Goal: Ask a question: Seek information or help from site administrators or community

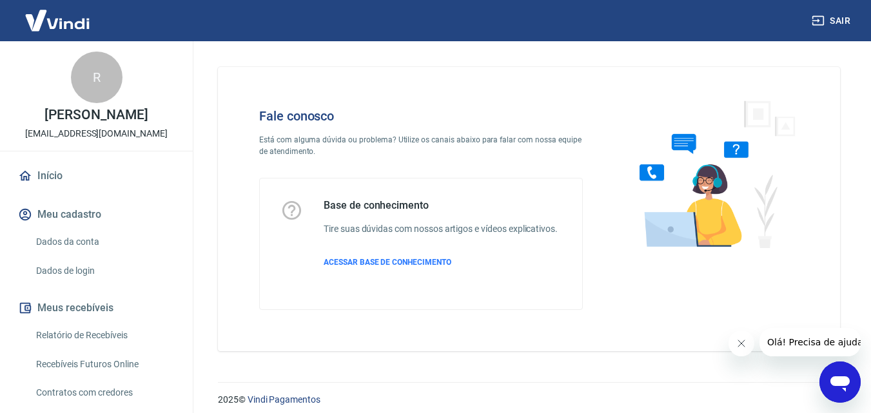
click at [849, 380] on icon "Abrir janela de mensagens" at bounding box center [840, 384] width 19 height 15
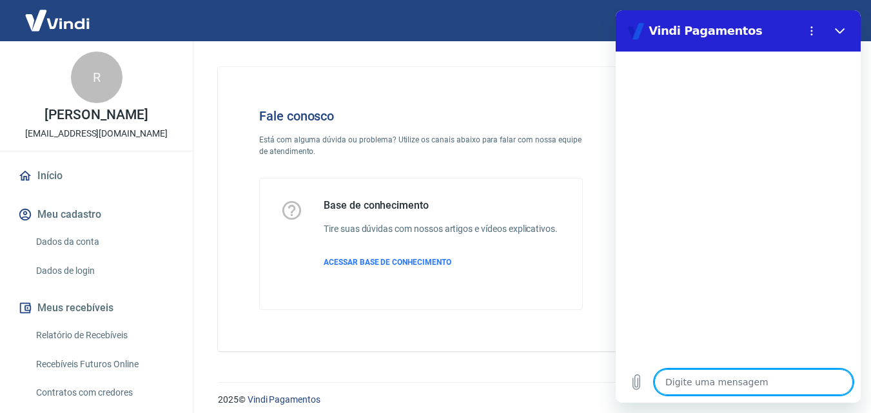
click at [768, 386] on textarea at bounding box center [754, 383] width 199 height 26
type textarea "o"
type textarea "x"
type textarea "oL"
type textarea "x"
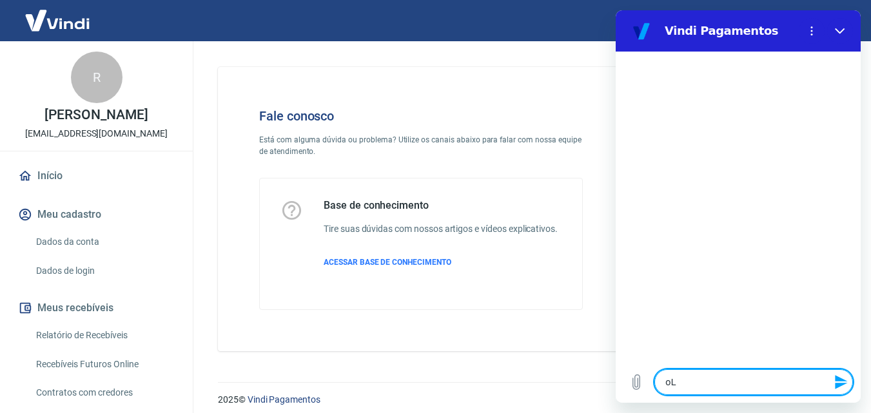
type textarea "oLÁ"
type textarea "x"
type textarea "oLÁ."
type textarea "x"
type textarea "oLÁ."
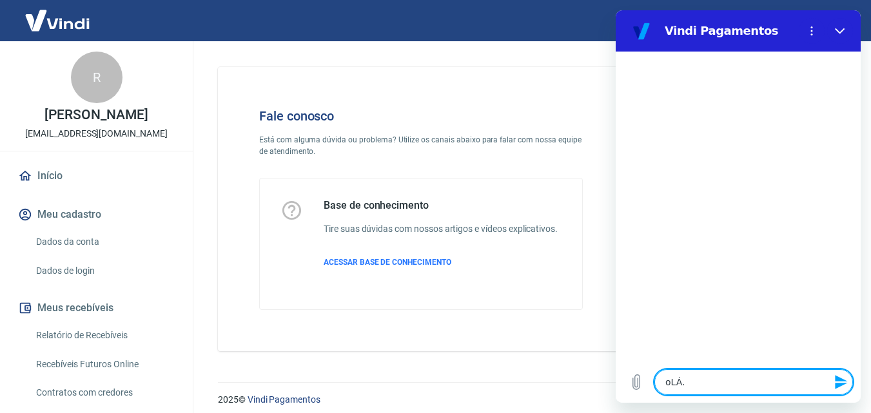
type textarea "x"
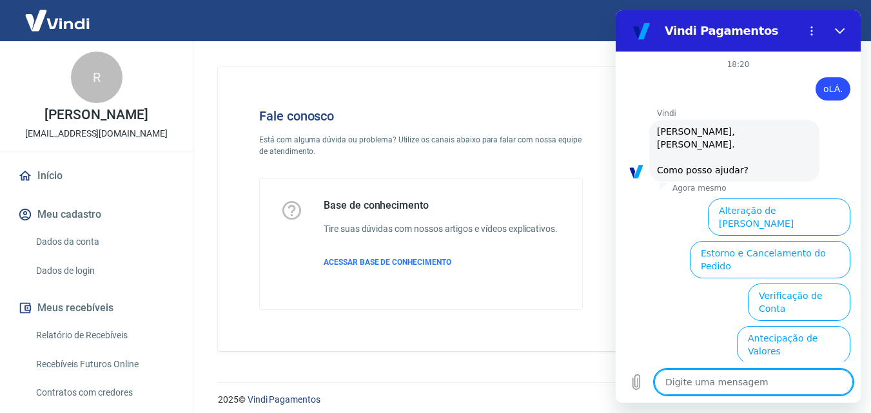
scroll to position [102, 0]
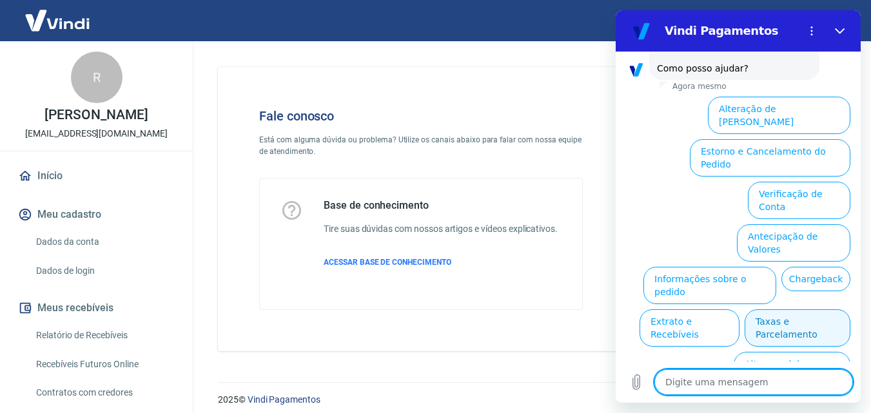
click at [798, 310] on button "Taxas e Parcelamento" at bounding box center [798, 328] width 106 height 37
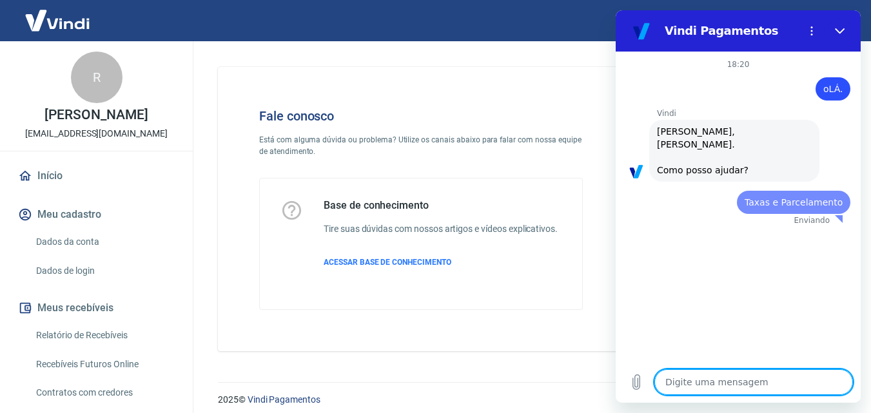
scroll to position [0, 0]
type textarea "x"
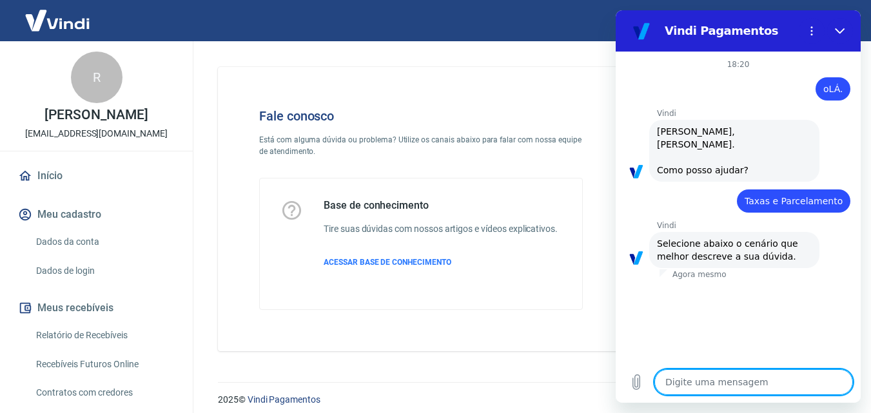
click at [730, 372] on textarea at bounding box center [754, 383] width 199 height 26
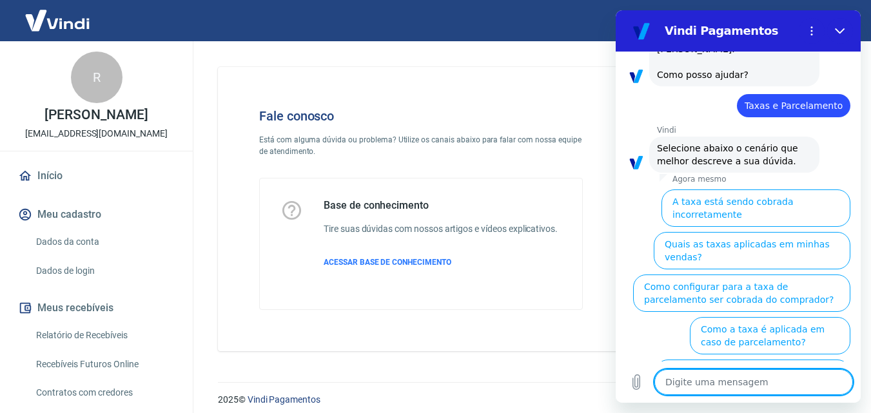
type textarea "A"
type textarea "x"
type textarea "AT"
type textarea "x"
type textarea "ATE"
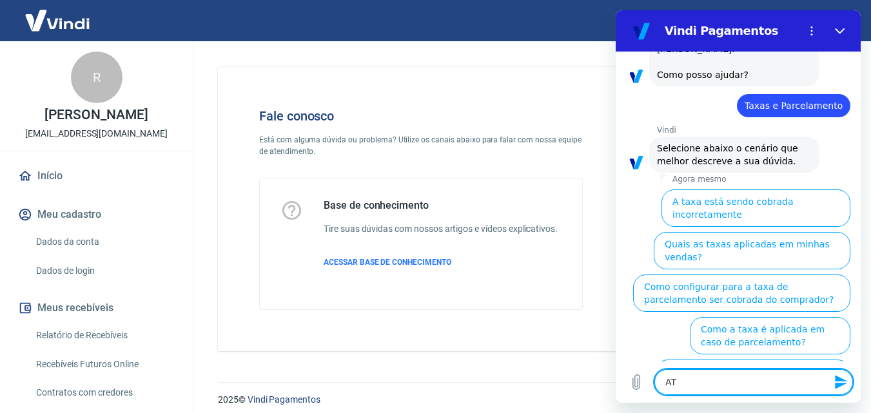
type textarea "x"
type textarea "ATEN"
type textarea "x"
type textarea "ATE"
type textarea "x"
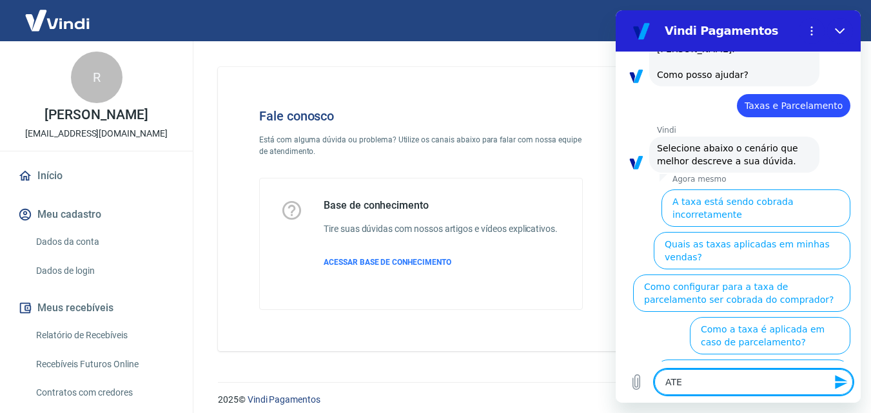
type textarea "AT"
type textarea "x"
type textarea "A"
type textarea "x"
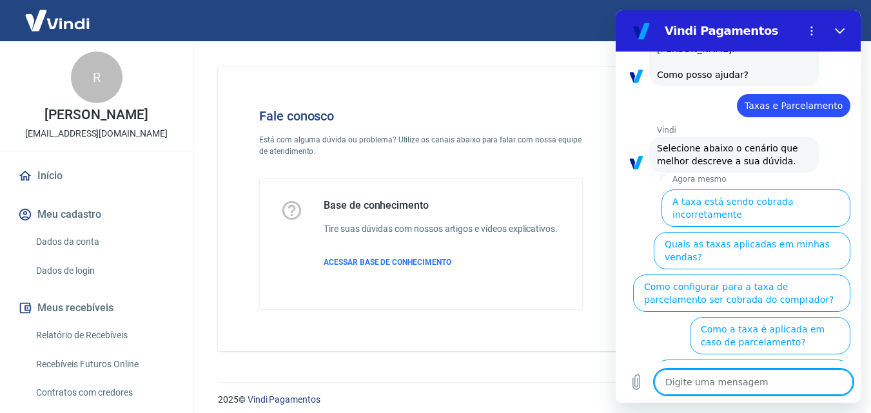
type textarea "a"
type textarea "x"
type textarea "at"
type textarea "x"
type textarea "ate"
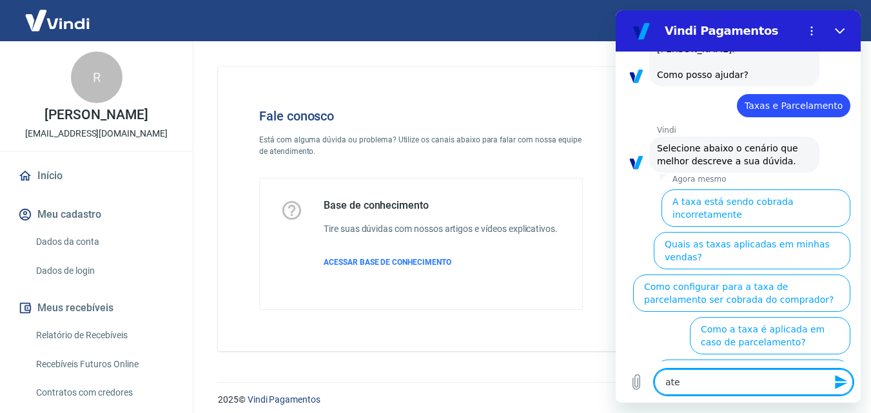
type textarea "x"
type textarea "aten"
type textarea "x"
type textarea "atend"
type textarea "x"
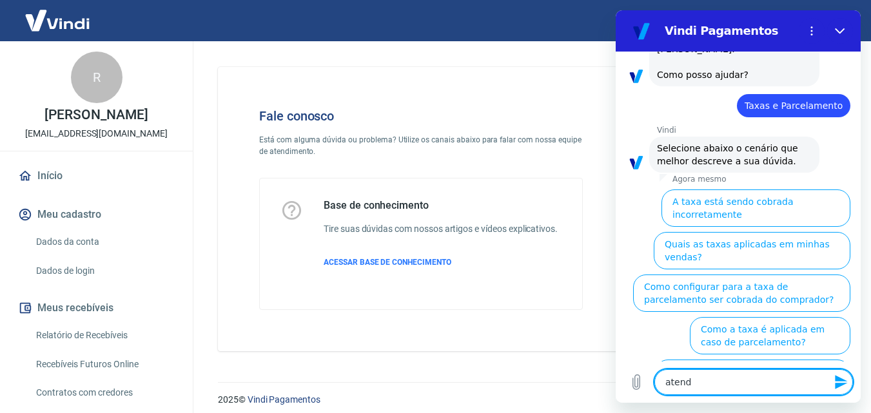
type textarea "atendi"
type textarea "x"
type textarea "atendim"
type textarea "x"
type textarea "atendime"
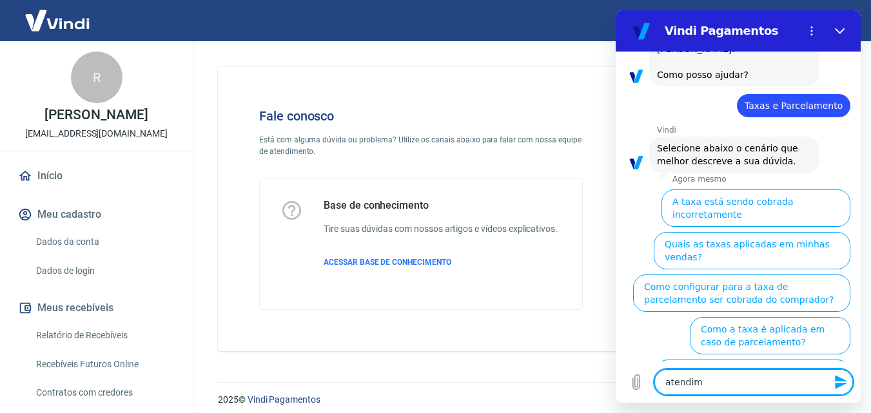
type textarea "x"
type textarea "atendiment"
type textarea "x"
type textarea "atendimento"
type textarea "x"
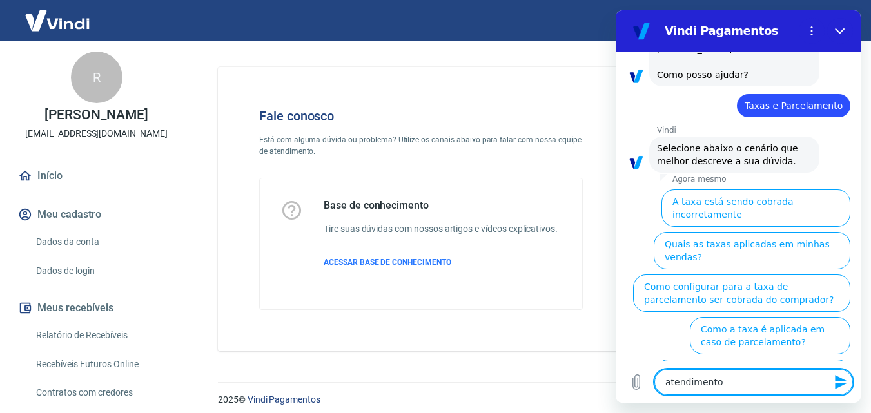
type textarea "atendimento"
type textarea "x"
type textarea "atendimento h"
type textarea "x"
type textarea "atendimento hu"
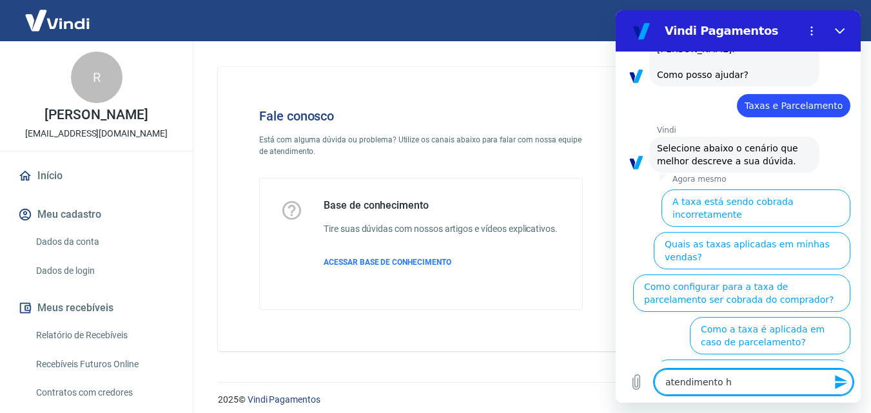
type textarea "x"
type textarea "atendimento hum"
type textarea "x"
type textarea "atendimento huma"
type textarea "x"
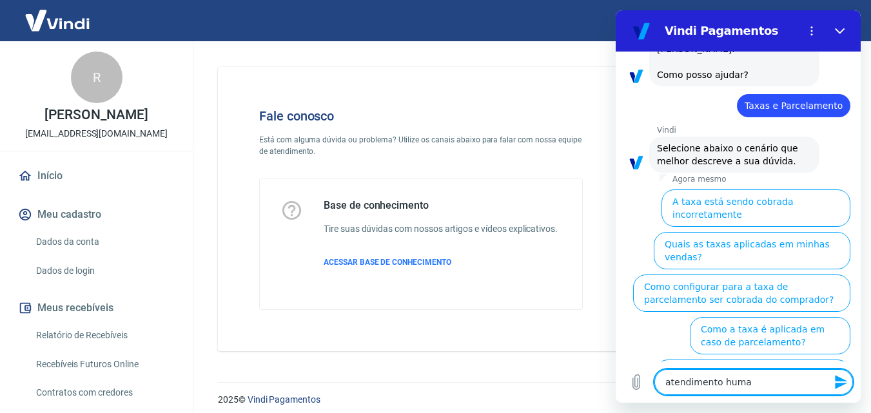
type textarea "atendimento human"
type textarea "x"
type textarea "atendimento humano"
type textarea "x"
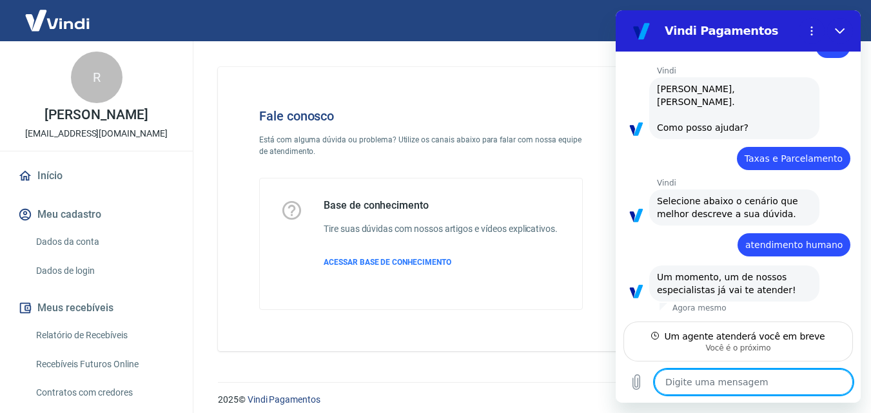
scroll to position [43, 0]
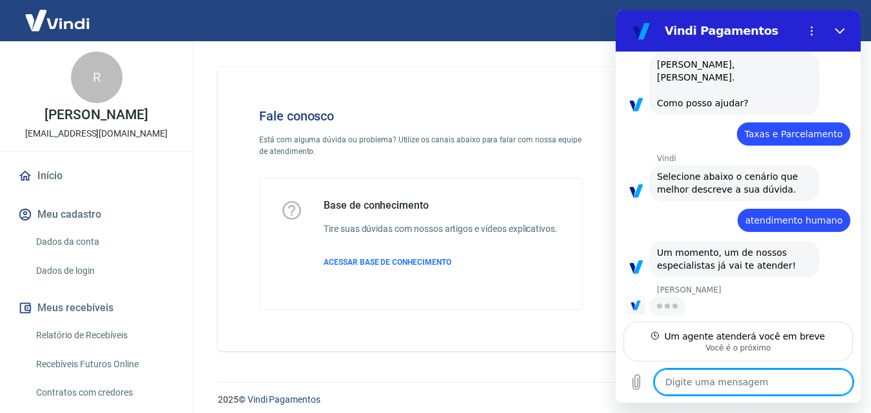
type textarea "x"
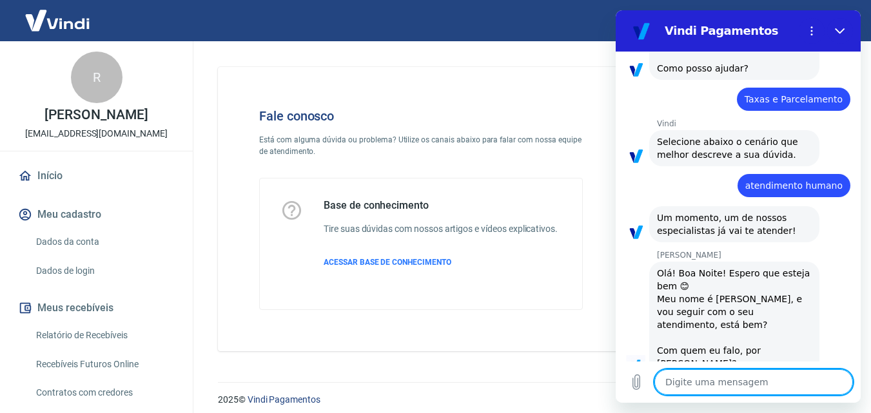
scroll to position [104, 0]
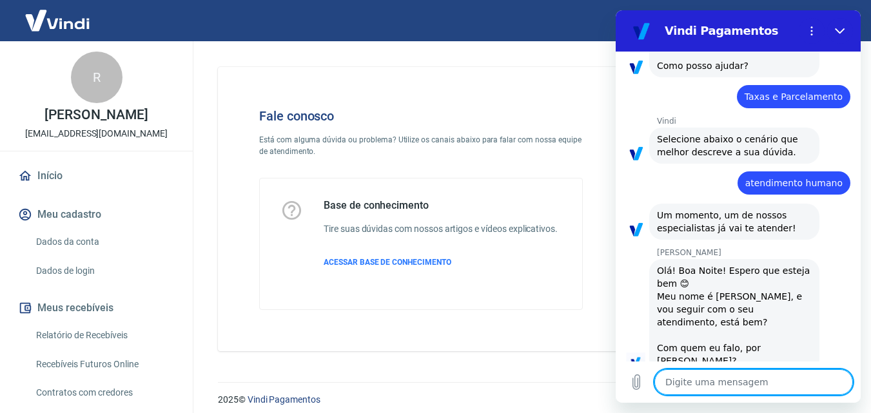
click at [691, 370] on textarea at bounding box center [754, 383] width 199 height 26
click at [706, 373] on textarea at bounding box center [754, 383] width 199 height 26
type textarea "o"
type textarea "x"
type textarea "oi"
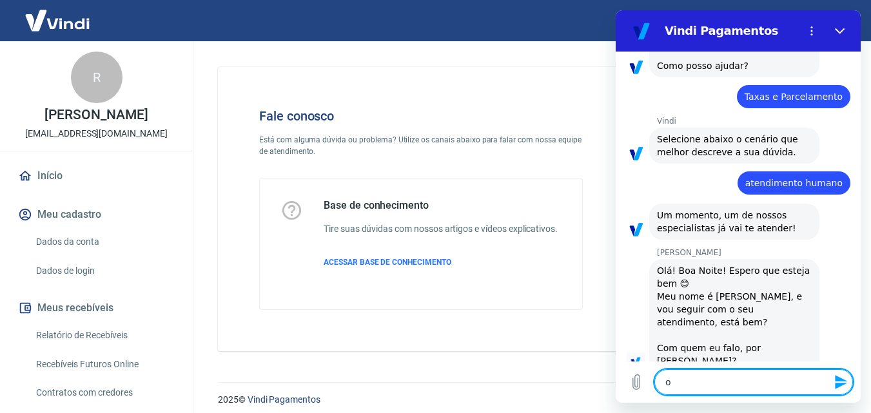
type textarea "x"
type textarea "oii"
type textarea "x"
type textarea "oi"
type textarea "x"
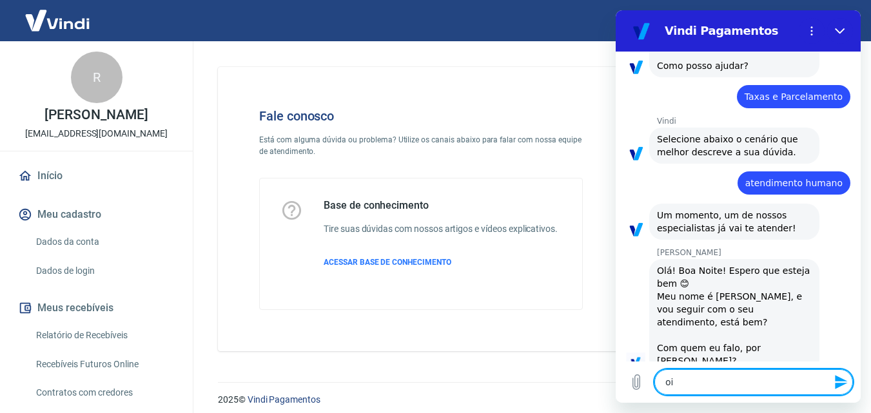
type textarea "o"
type textarea "x"
type textarea "O"
type textarea "x"
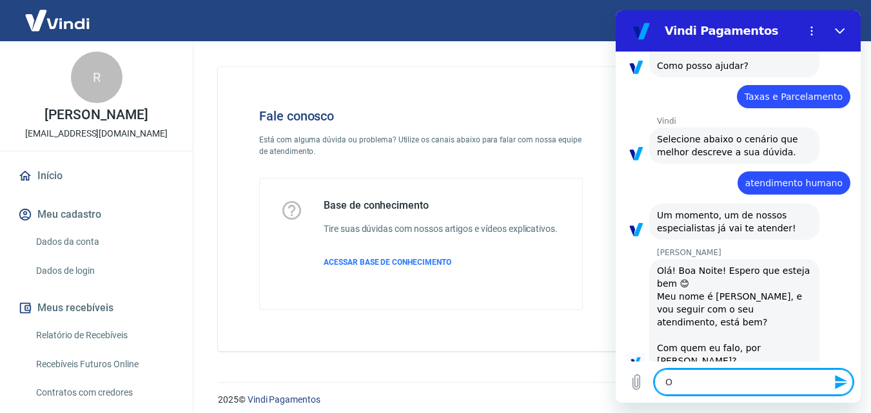
type textarea "Oi"
type textarea "x"
type textarea "Oii"
type textarea "x"
type textarea "Oiii"
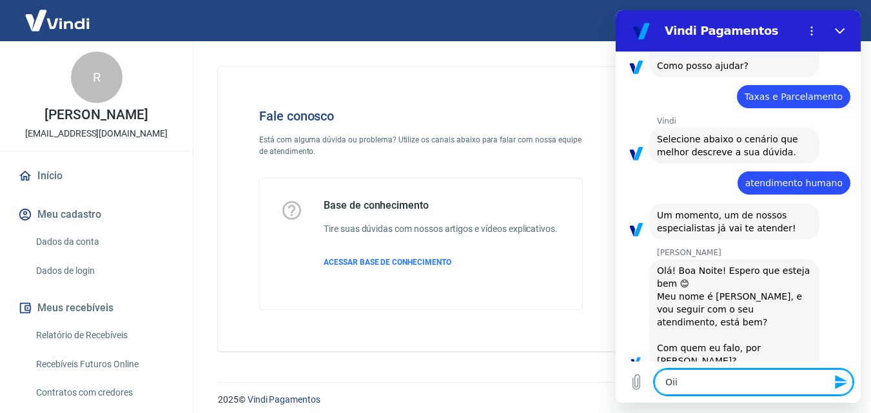
type textarea "x"
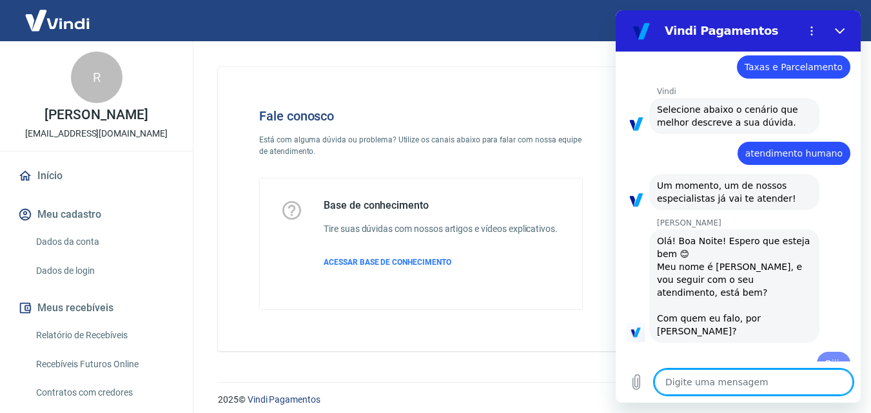
type textarea "x"
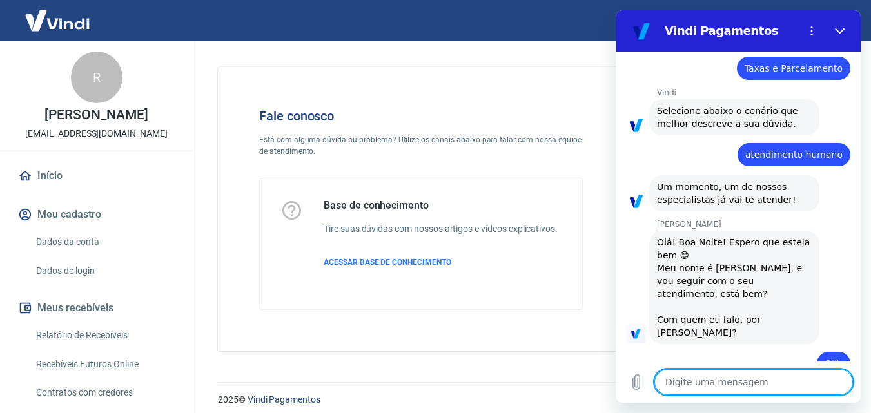
type textarea "R"
type textarea "x"
type textarea "RO"
type textarea "x"
type textarea "ROn"
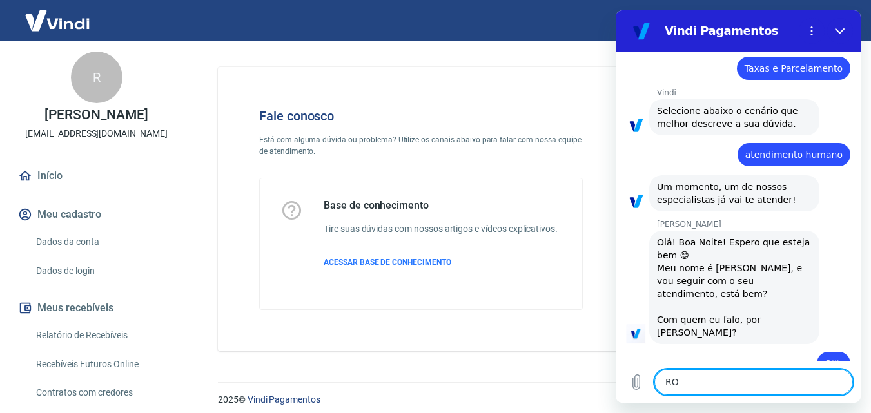
type textarea "x"
type textarea "ROna"
type textarea "x"
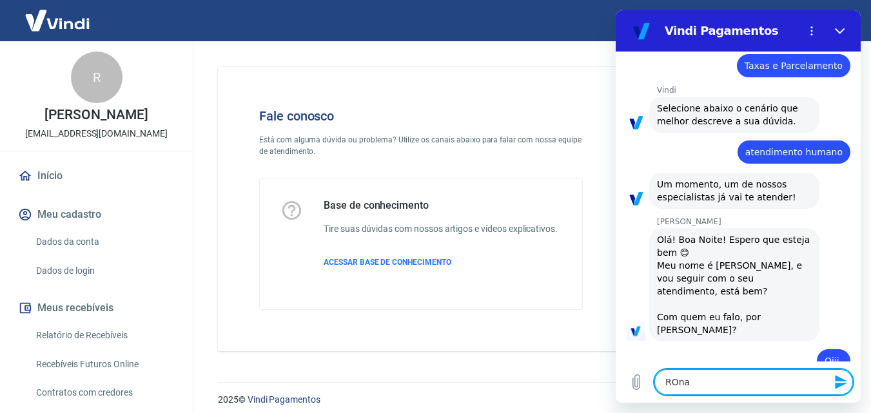
type textarea "ROnal"
type textarea "x"
type textarea "ROnald"
type textarea "x"
type textarea "ROnaldo"
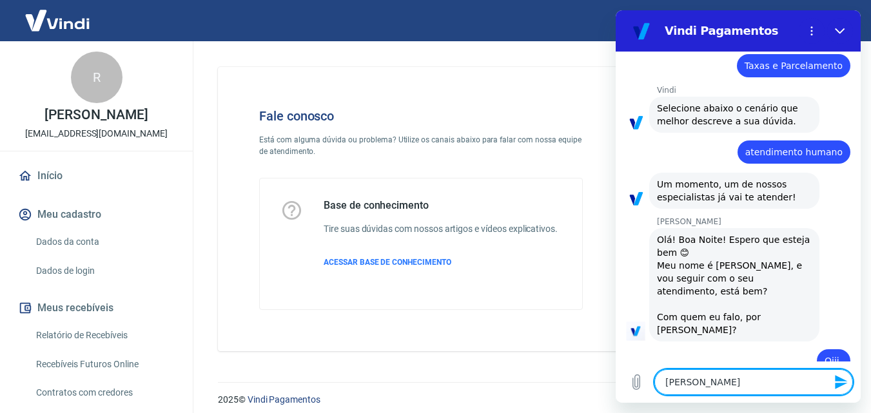
type textarea "x"
type textarea "ROnaldo"
type textarea "x"
type textarea "ROnaldo"
type textarea "x"
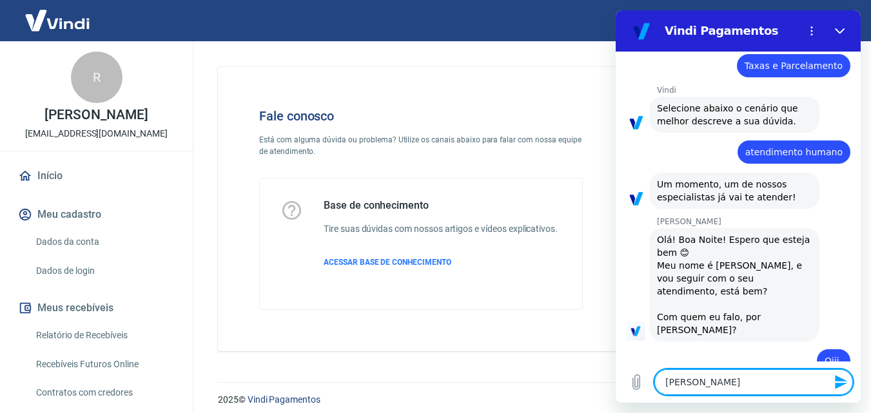
type textarea "ROnald"
type textarea "x"
type textarea "ROnal"
type textarea "x"
type textarea "ROna"
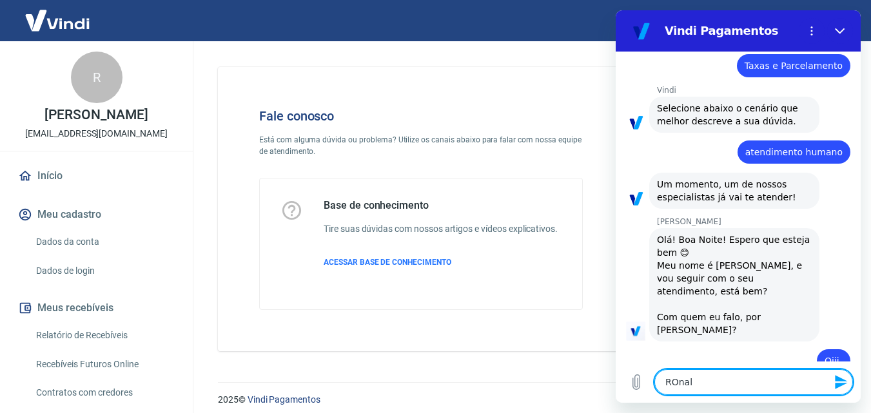
type textarea "x"
type textarea "ROn"
type textarea "x"
type textarea "RO"
type textarea "x"
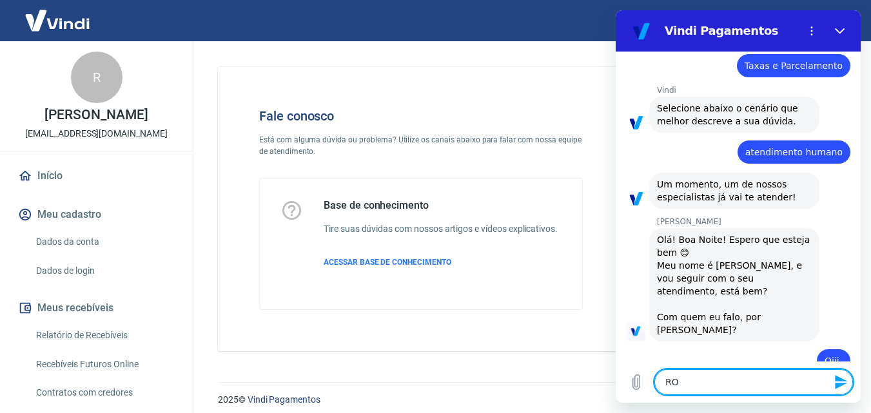
type textarea "R"
type textarea "x"
type textarea "C"
type textarea "x"
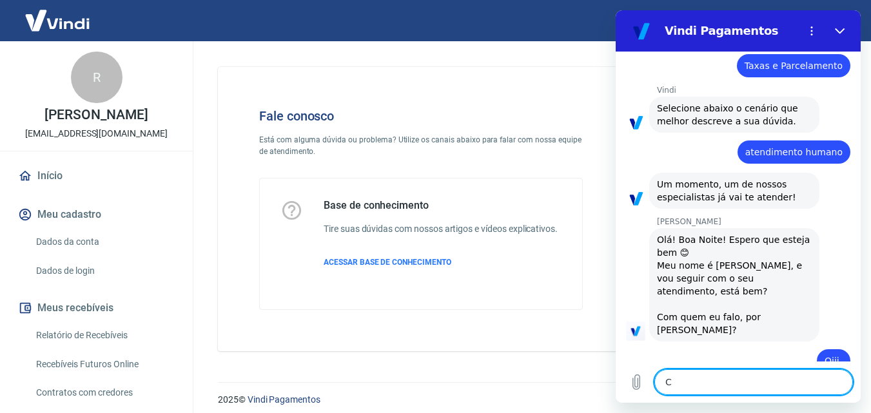
type textarea "Co"
type textarea "x"
type textarea "Com"
type textarea "x"
type textarea "Como"
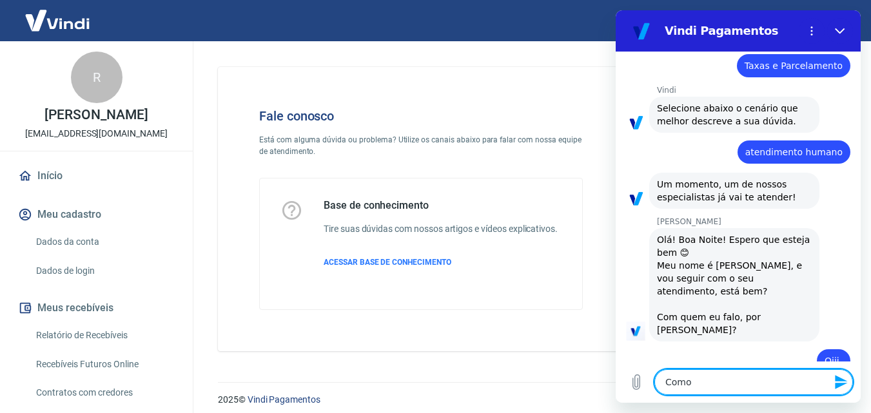
type textarea "x"
type textarea "Como"
type textarea "x"
type textarea "Como p"
type textarea "x"
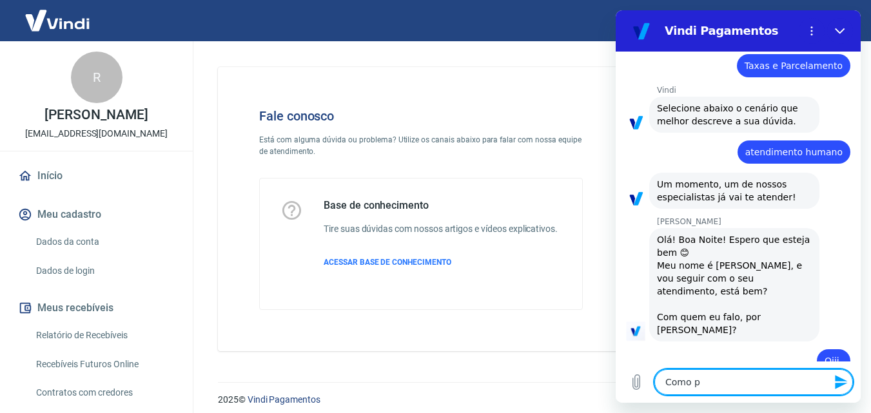
type textarea "Como po"
type textarea "x"
type textarea "Como pos"
type textarea "x"
type textarea "Como poss"
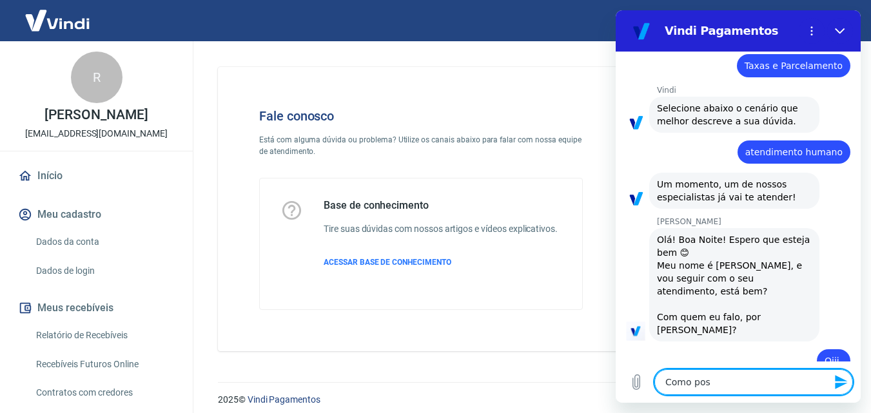
type textarea "x"
type textarea "Como posso"
type textarea "x"
type textarea "Como posso"
type textarea "x"
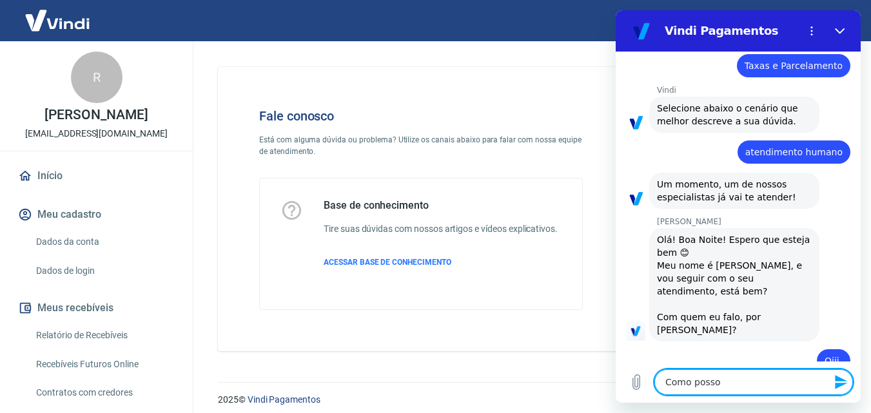
type textarea "Como posso r"
type textarea "x"
type textarea "Como posso re"
type textarea "x"
type textarea "Como posso red"
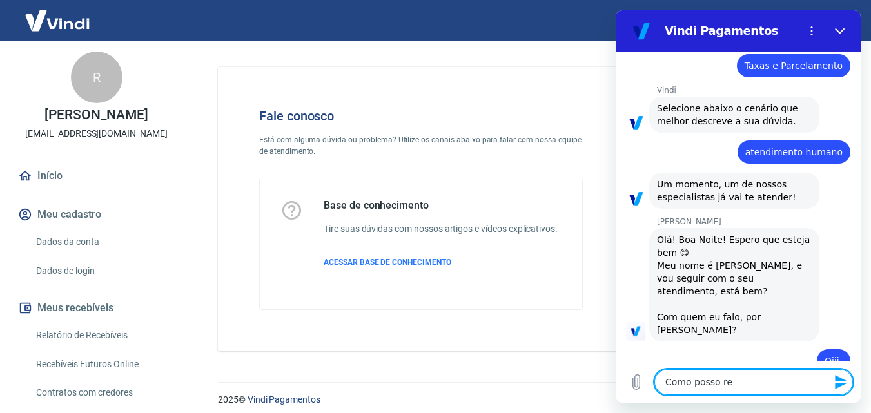
type textarea "x"
type textarea "Como posso redu"
type textarea "x"
type textarea "Como posso redux"
type textarea "x"
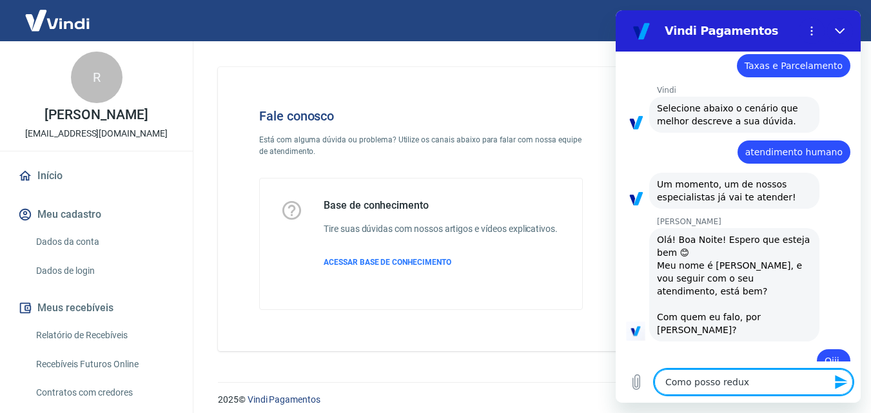
type textarea "Como posso reduxi"
type textarea "x"
type textarea "Como posso reduxir"
type textarea "x"
type textarea "Como posso reduxi"
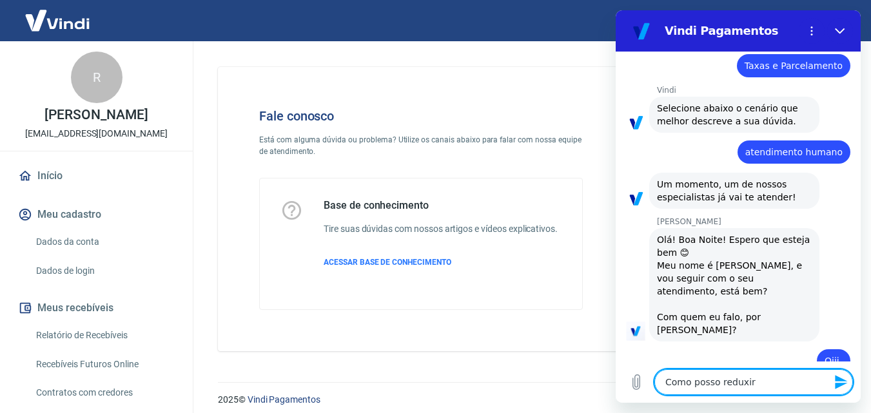
type textarea "x"
type textarea "Como posso redu"
type textarea "x"
type textarea "Como posso red"
type textarea "x"
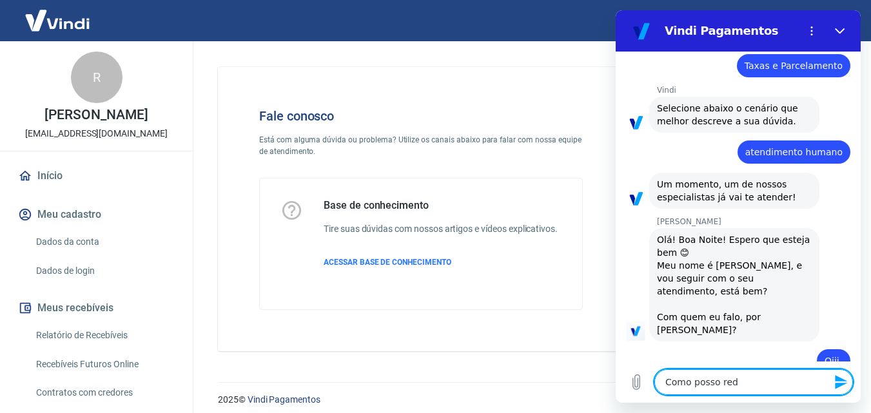
type textarea "Como posso re"
type textarea "x"
type textarea "Como posso r"
type textarea "x"
type textarea "Como posso"
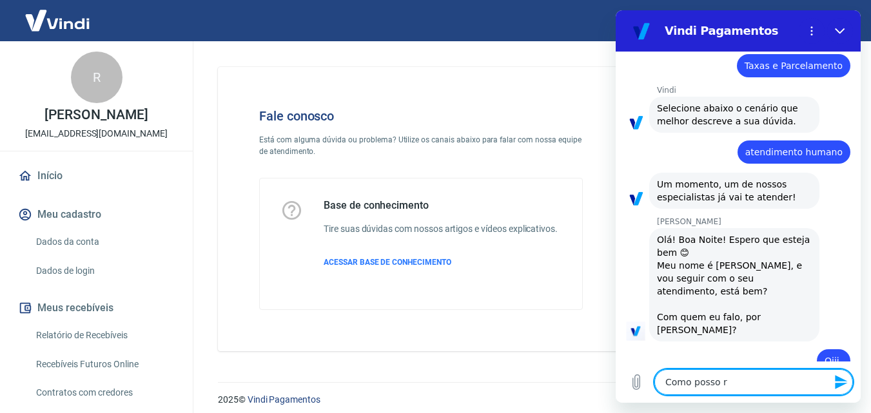
type textarea "x"
type textarea "Como posso"
type textarea "x"
type textarea "Como poss"
type textarea "x"
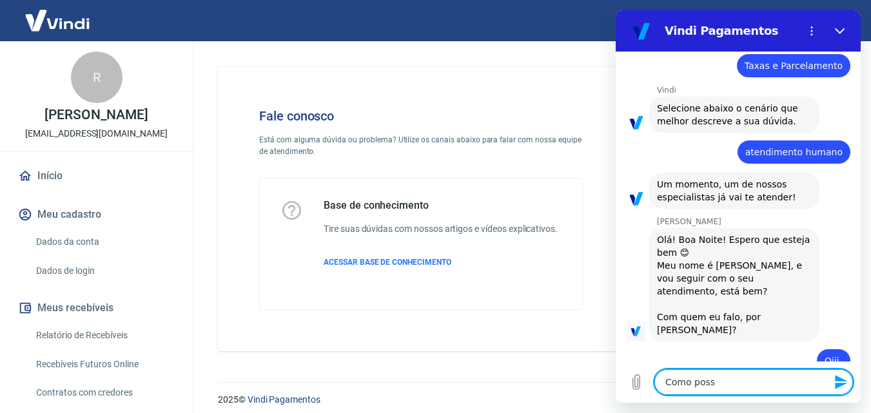
type textarea "Como pos"
type textarea "x"
type textarea "Como po"
type textarea "x"
type textarea "Como p"
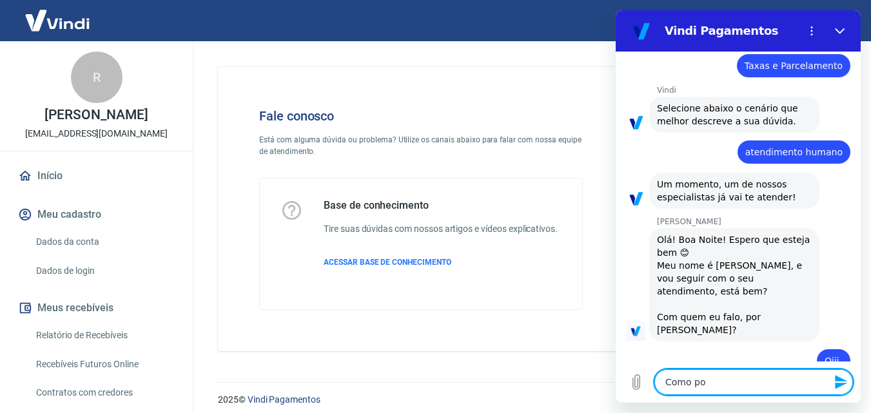
type textarea "x"
type textarea "Como"
type textarea "x"
type textarea "Como"
type textarea "x"
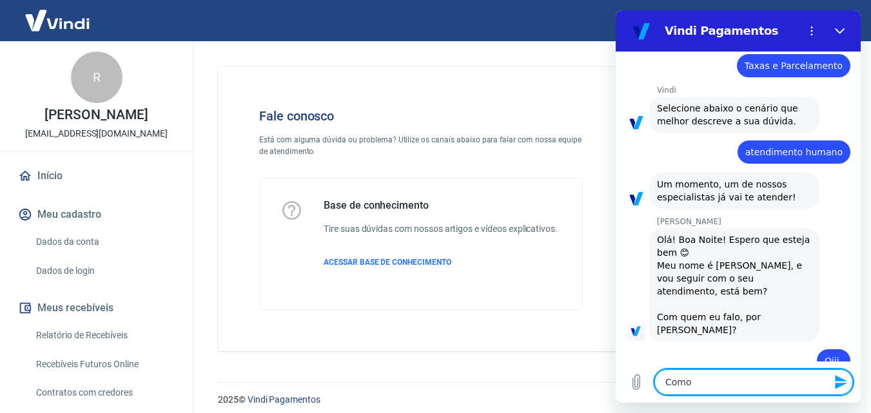
type textarea "Com"
type textarea "x"
type textarea "Co"
type textarea "x"
type textarea "C"
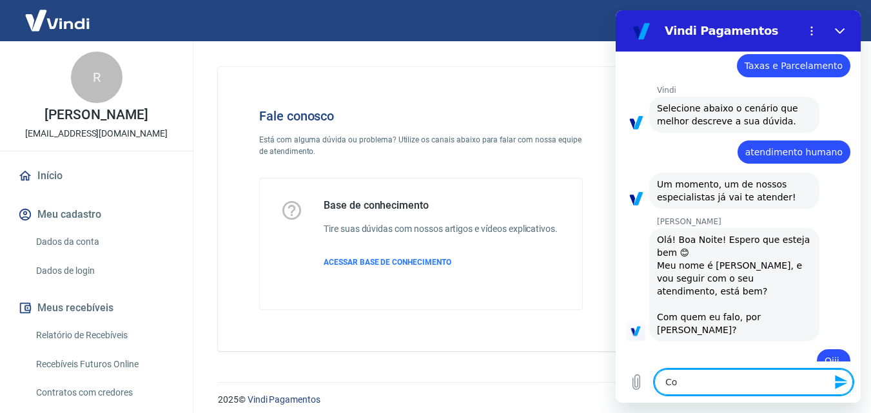
type textarea "x"
type textarea "P"
type textarea "x"
type textarea "Pr"
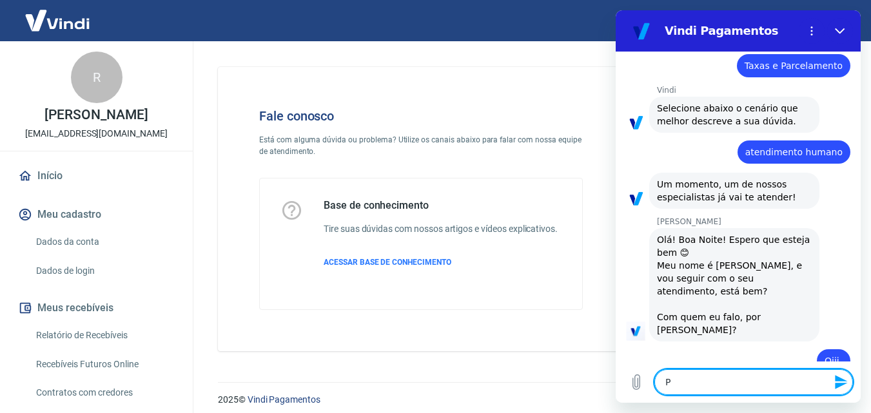
type textarea "x"
type textarea "Pre"
type textarea "x"
type textarea "Prec"
type textarea "x"
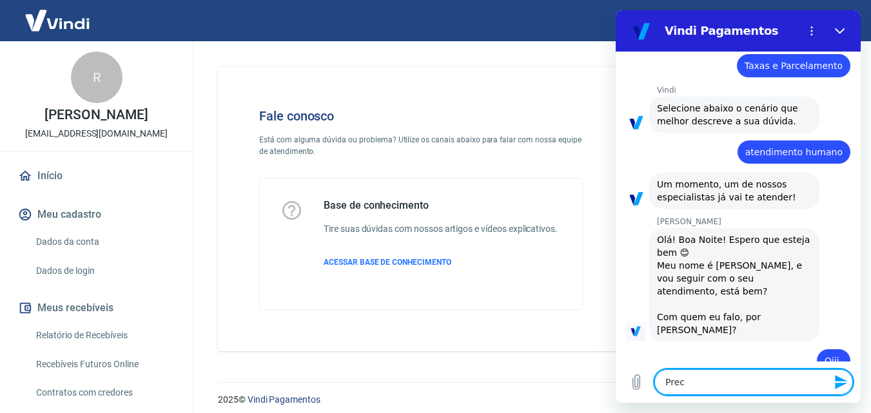
type textarea "Preci"
type textarea "x"
type textarea "Precis"
type textarea "x"
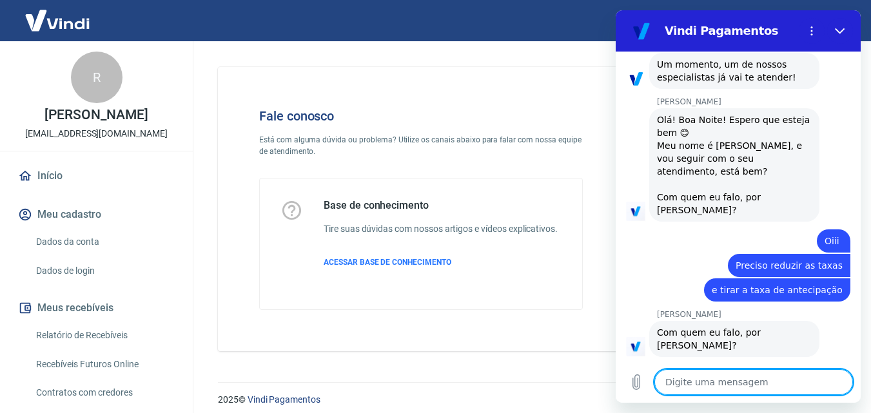
scroll to position [258, 0]
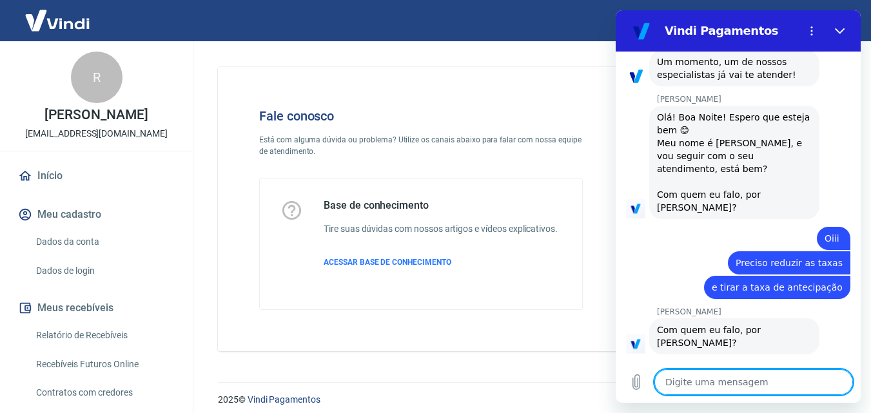
click at [721, 383] on textarea at bounding box center [754, 383] width 199 height 26
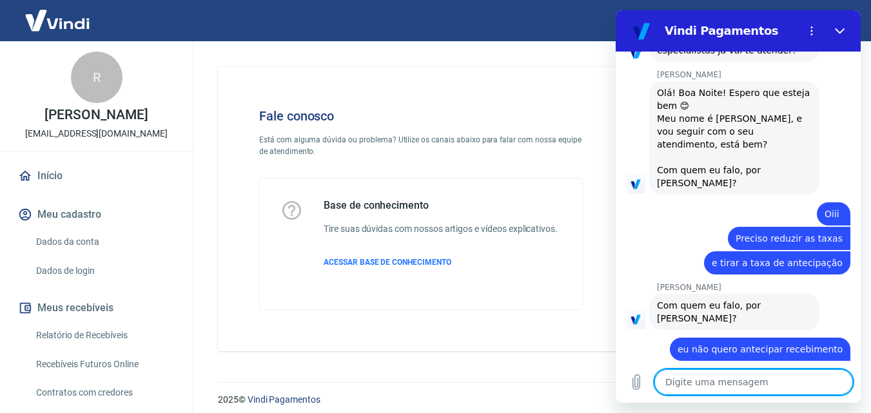
scroll to position [307, 0]
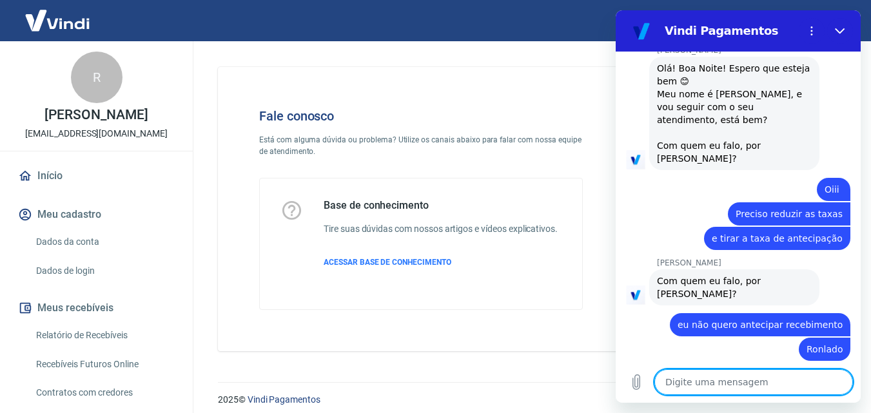
click at [719, 385] on textarea at bounding box center [754, 383] width 199 height 26
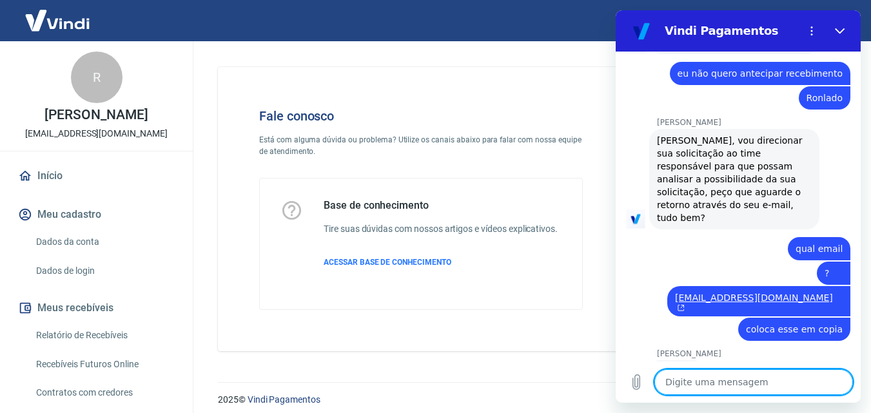
scroll to position [561, 0]
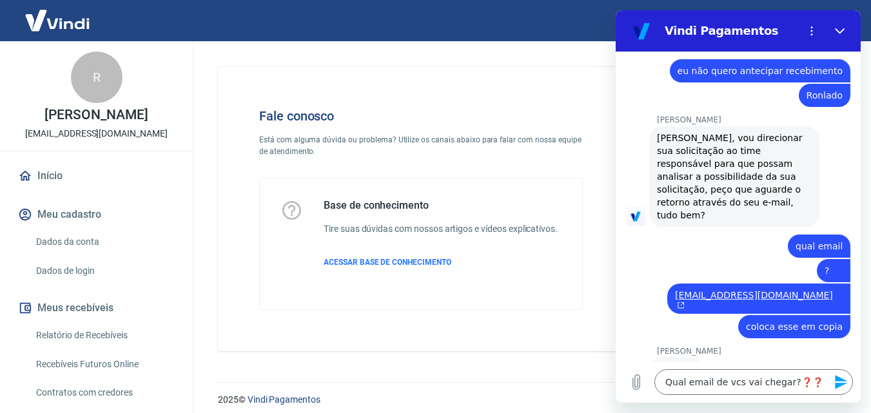
click at [840, 392] on button "Enviar mensagem" at bounding box center [841, 383] width 26 height 26
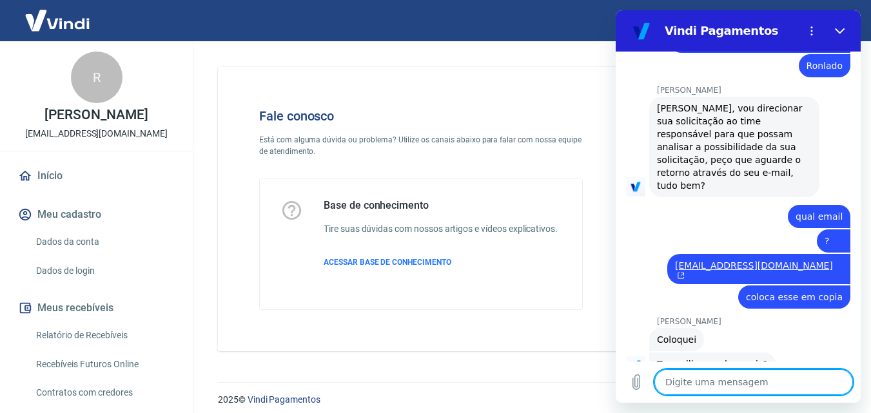
click at [840, 384] on textarea at bounding box center [754, 383] width 199 height 26
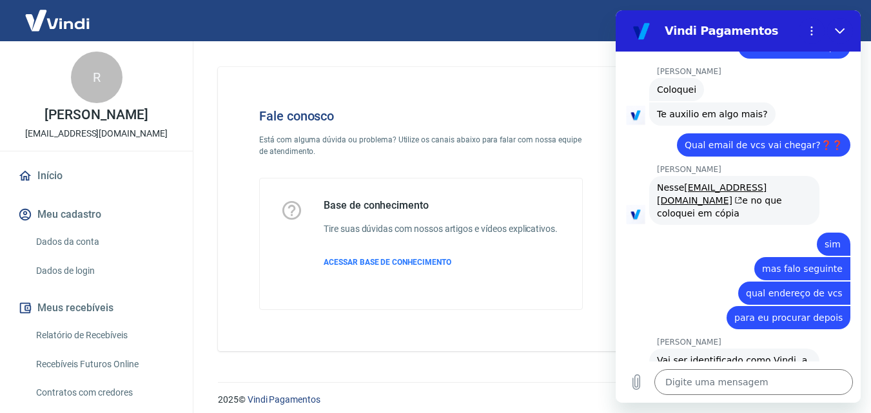
scroll to position [884, 0]
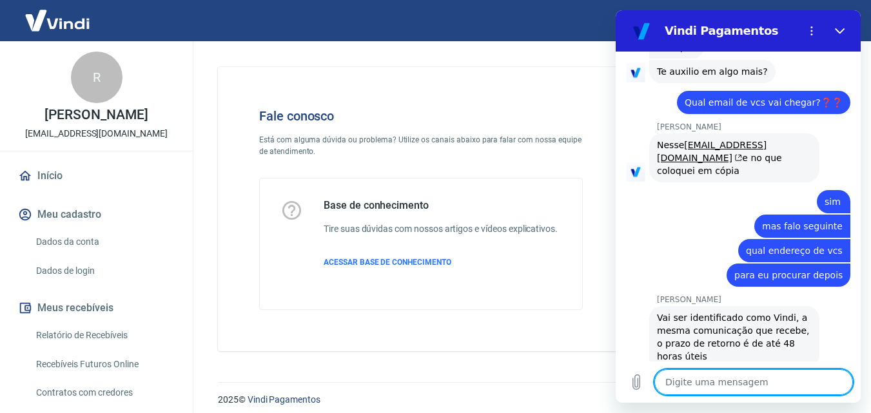
click at [757, 379] on textarea at bounding box center [754, 383] width 199 height 26
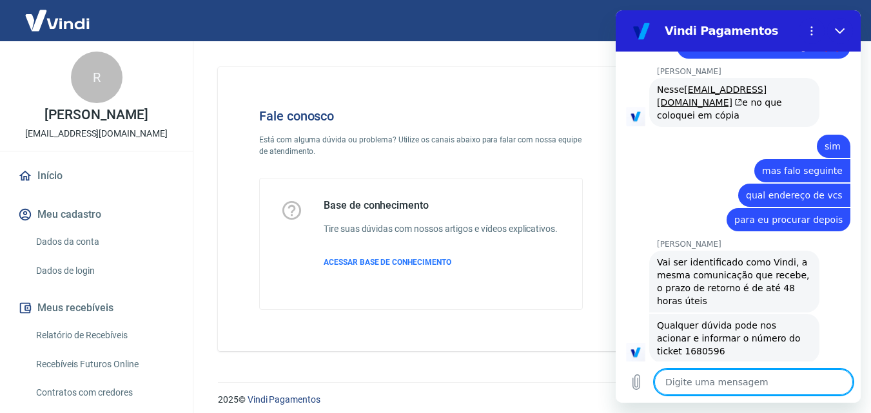
scroll to position [995, 0]
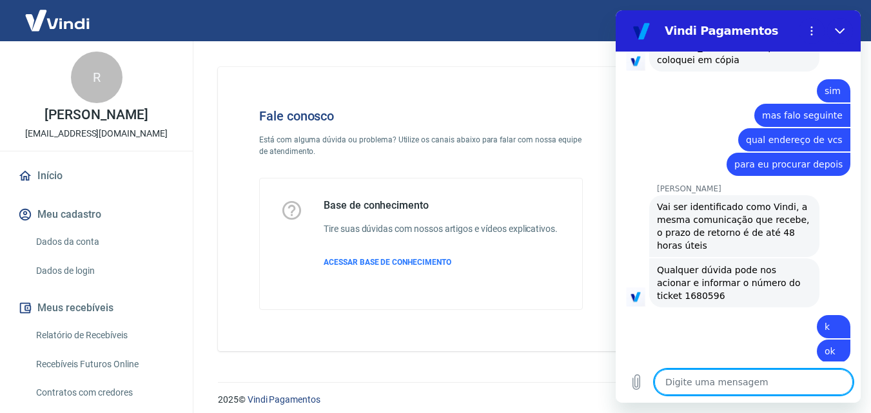
click at [726, 381] on textarea at bounding box center [754, 383] width 199 height 26
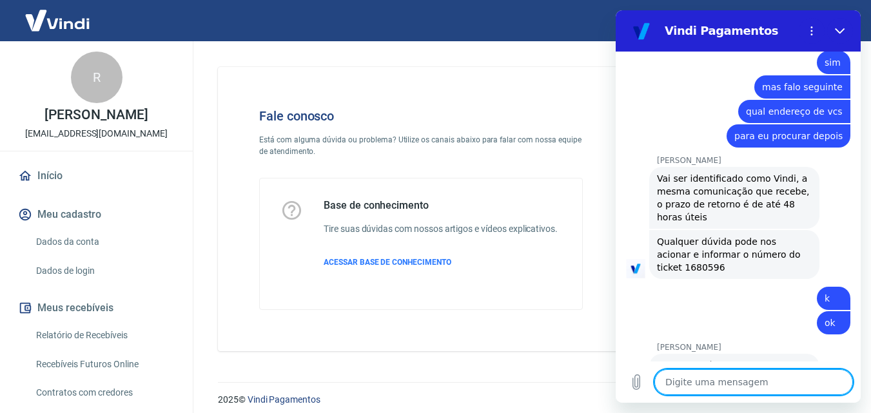
scroll to position [1026, 0]
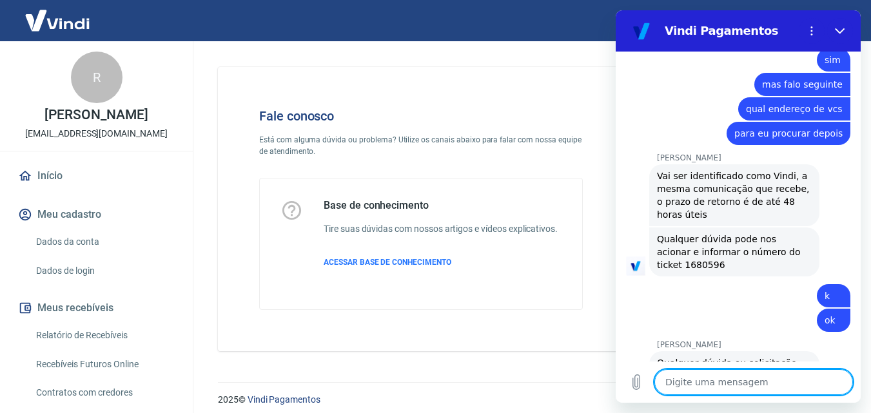
click at [749, 383] on textarea at bounding box center [754, 383] width 199 height 26
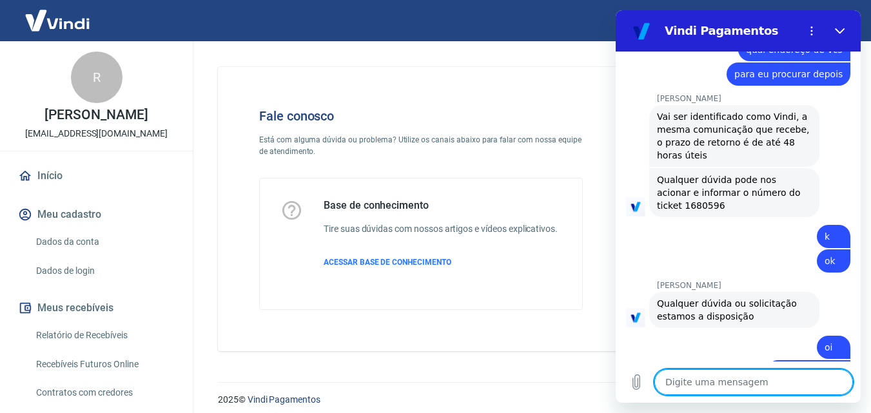
scroll to position [1087, 0]
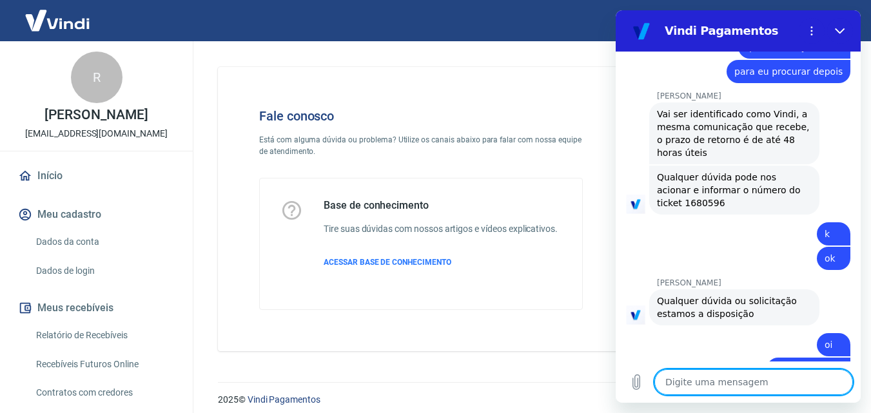
paste textarea "Meu nome é Samuel e eu cuidarei do seu atendimento. Verificamos que atualmente …"
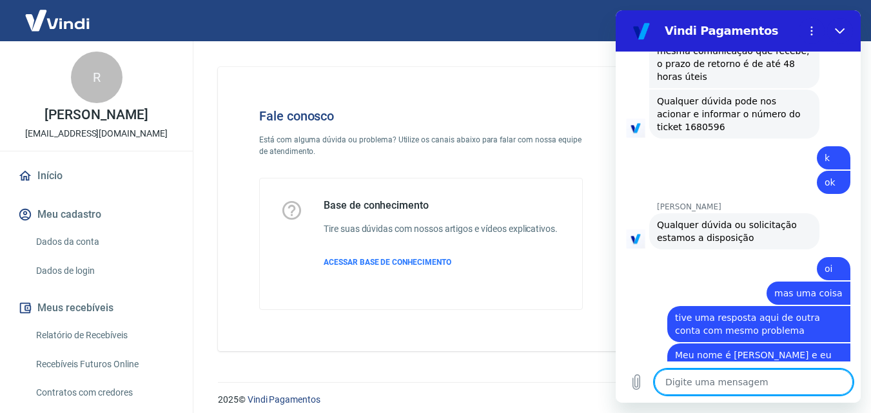
scroll to position [1422, 0]
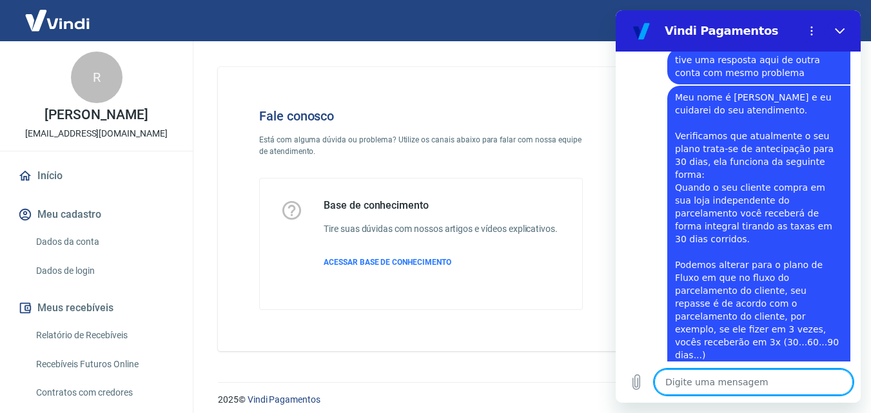
click at [718, 375] on textarea at bounding box center [754, 383] width 199 height 26
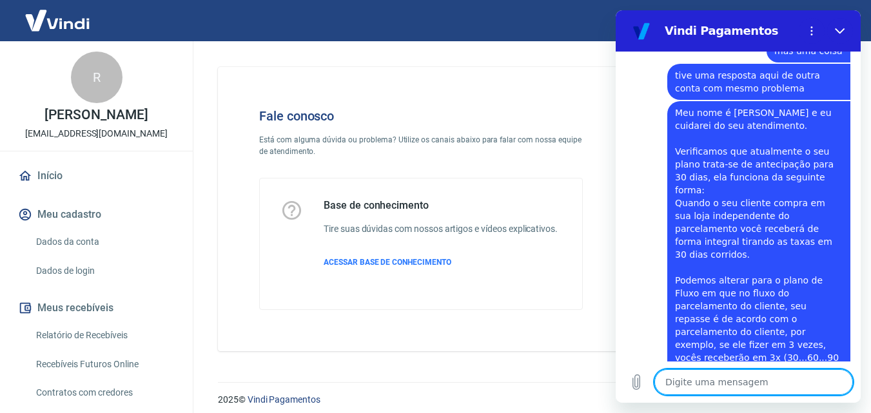
scroll to position [1471, 0]
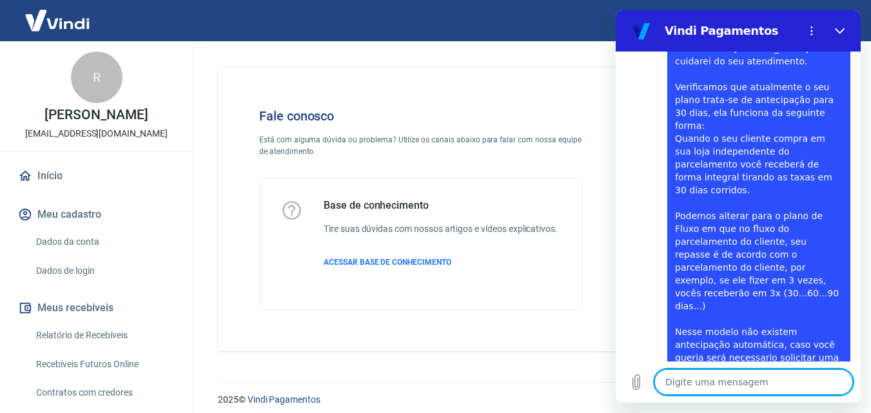
click at [746, 380] on textarea at bounding box center [754, 383] width 199 height 26
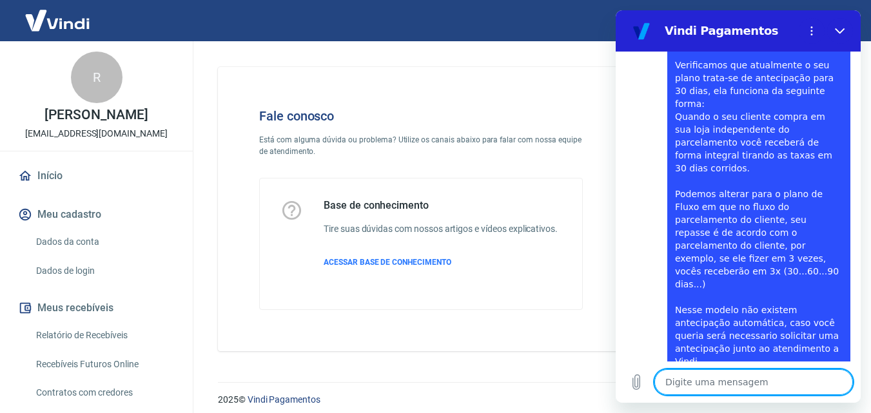
scroll to position [1495, 0]
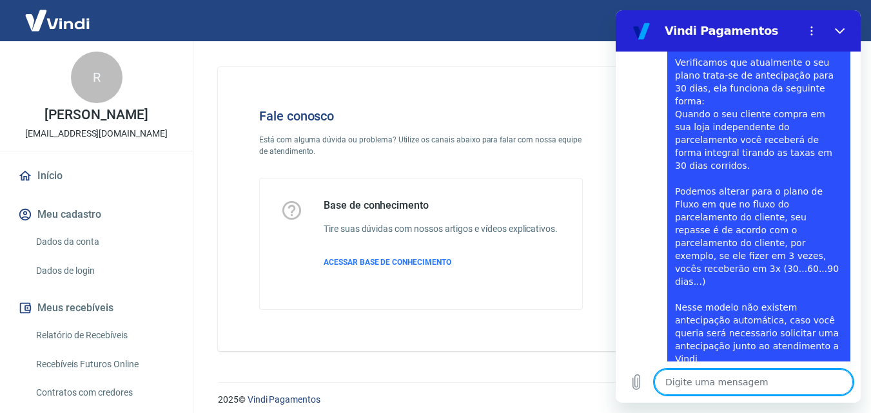
click at [737, 377] on textarea at bounding box center [754, 383] width 199 height 26
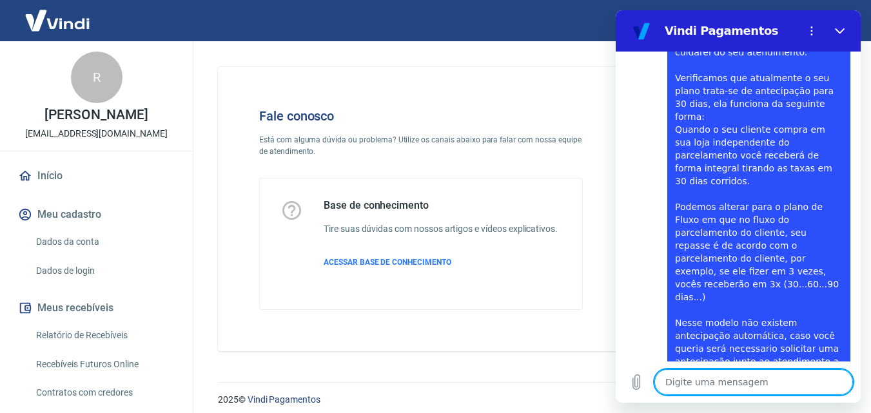
scroll to position [1544, 0]
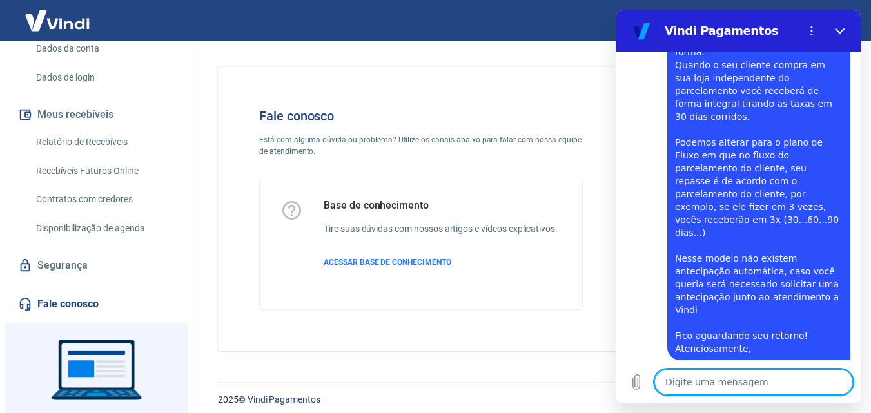
scroll to position [268, 0]
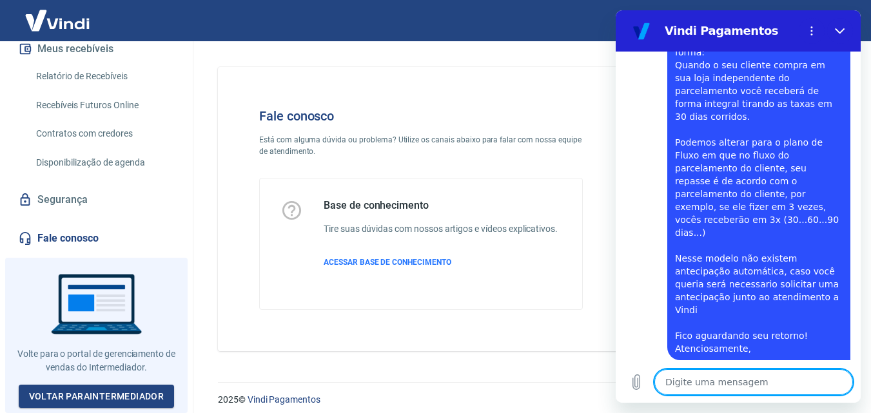
click at [70, 237] on link "Fale conosco" at bounding box center [96, 238] width 162 height 28
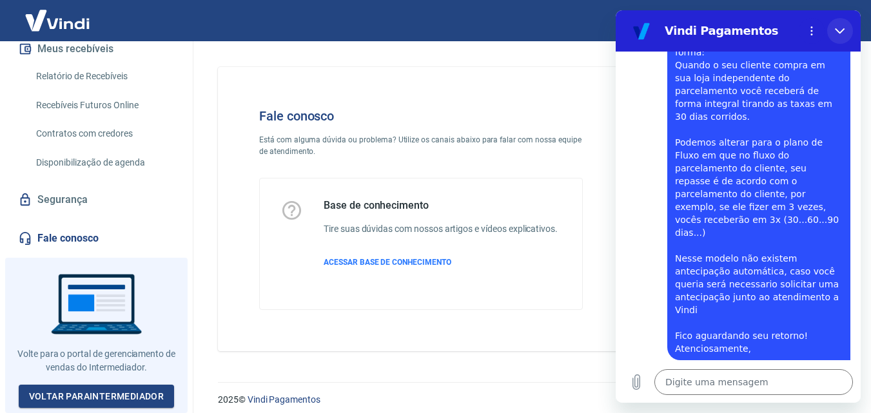
click at [844, 28] on icon "Fechar" at bounding box center [840, 31] width 10 height 6
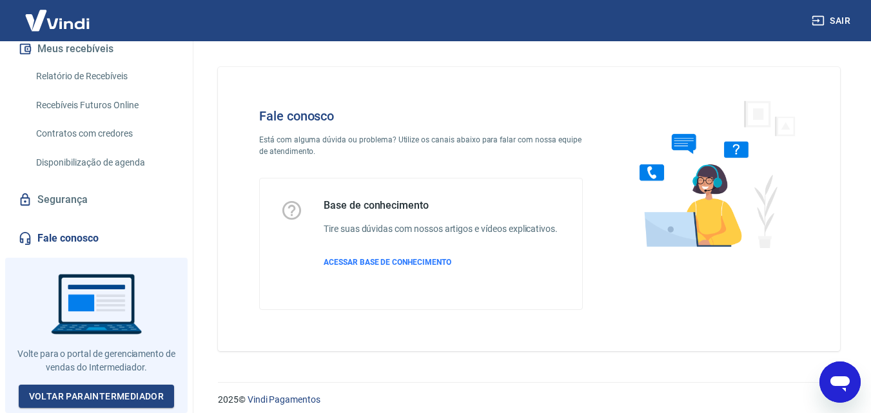
scroll to position [9, 0]
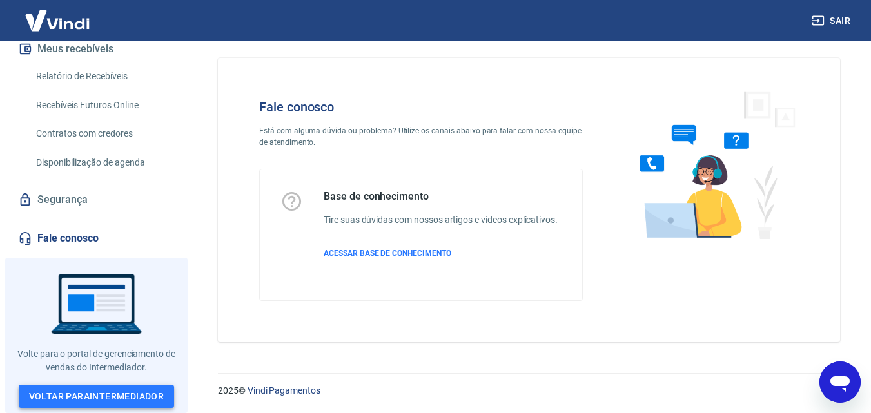
click at [137, 399] on link "Voltar para Intermediador" at bounding box center [97, 397] width 156 height 24
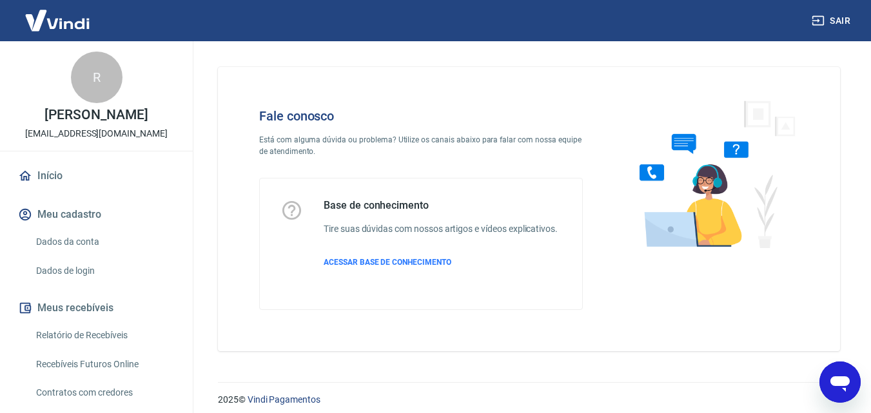
scroll to position [129, 0]
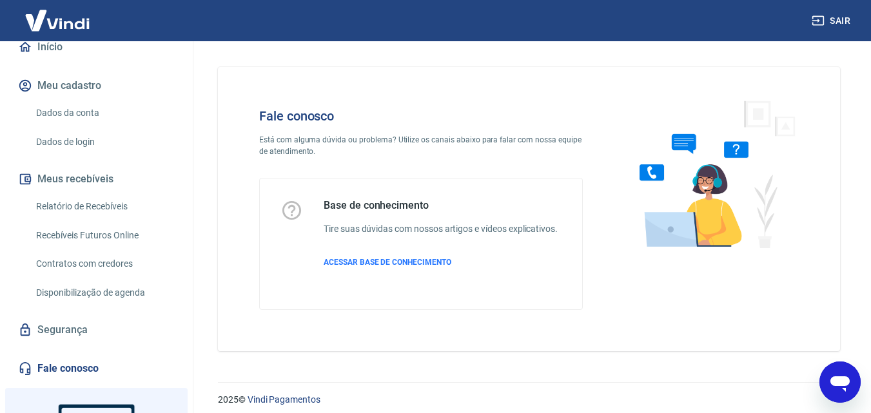
click at [838, 381] on icon "Abrir janela de mensagens" at bounding box center [840, 384] width 19 height 15
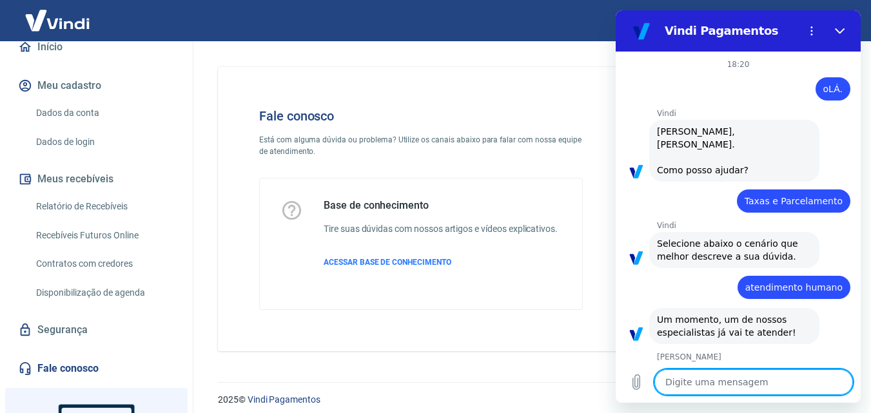
scroll to position [1544, 0]
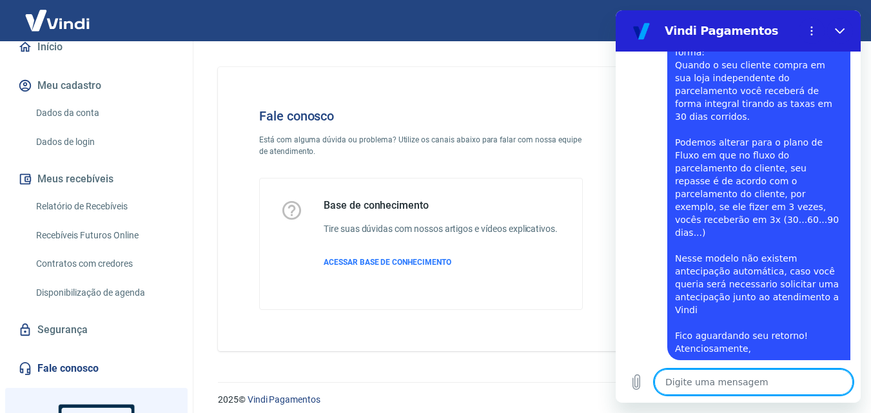
click at [753, 393] on textarea at bounding box center [754, 383] width 199 height 26
type textarea "o"
type textarea "x"
type textarea "oi"
type textarea "x"
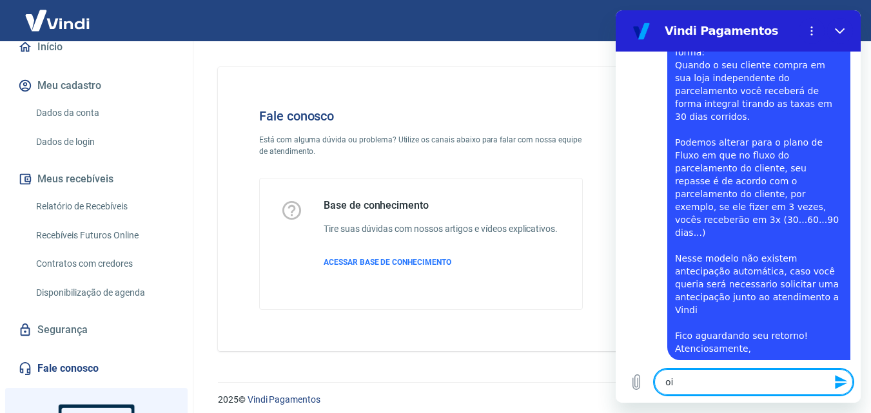
type textarea "oie"
type textarea "x"
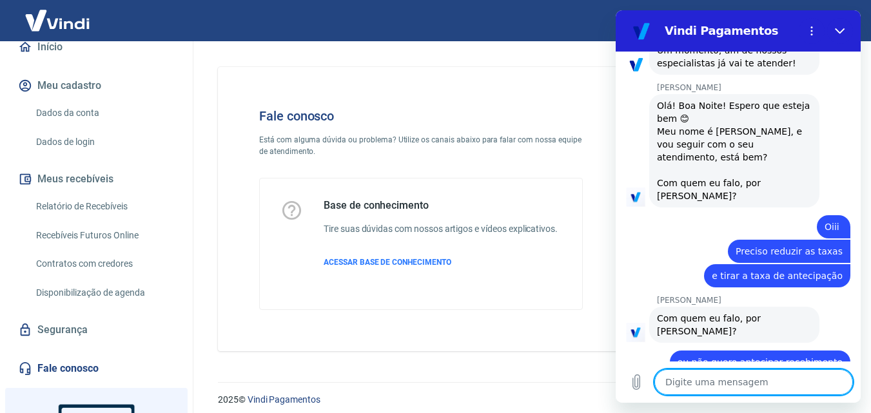
scroll to position [241, 0]
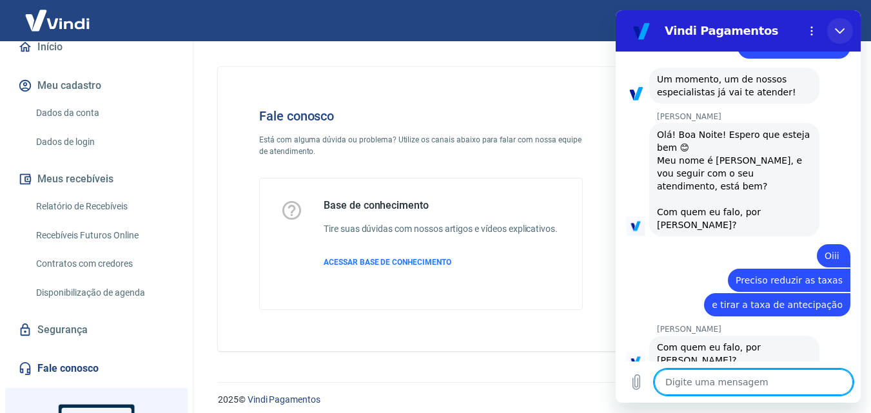
click at [848, 26] on button "Fechar" at bounding box center [841, 31] width 26 height 26
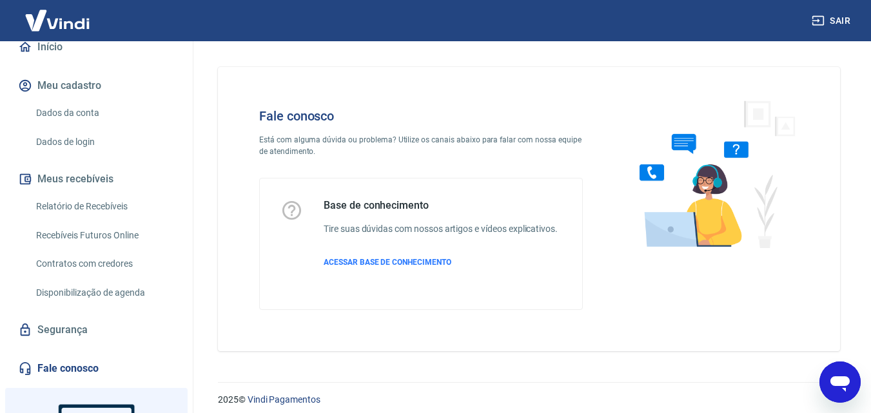
drag, startPoint x: 841, startPoint y: 380, endPoint x: 1052, endPoint y: 571, distance: 284.5
click at [841, 380] on icon "Abrir janela de mensagens" at bounding box center [840, 384] width 19 height 15
type textarea "x"
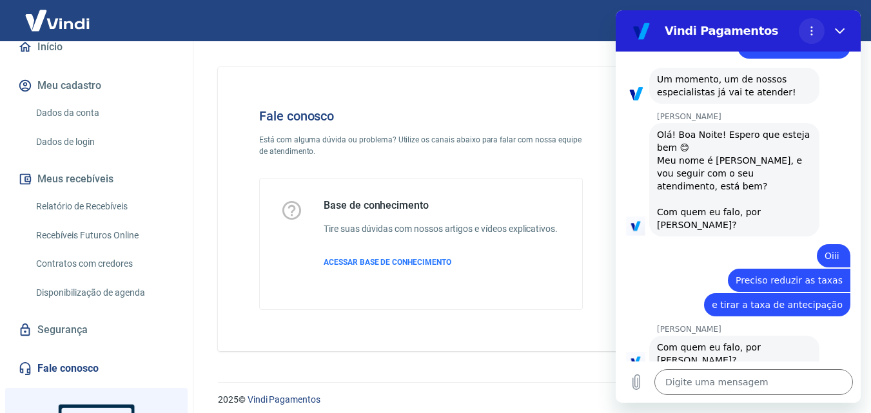
click at [816, 31] on icon "Menu de opções" at bounding box center [812, 31] width 10 height 10
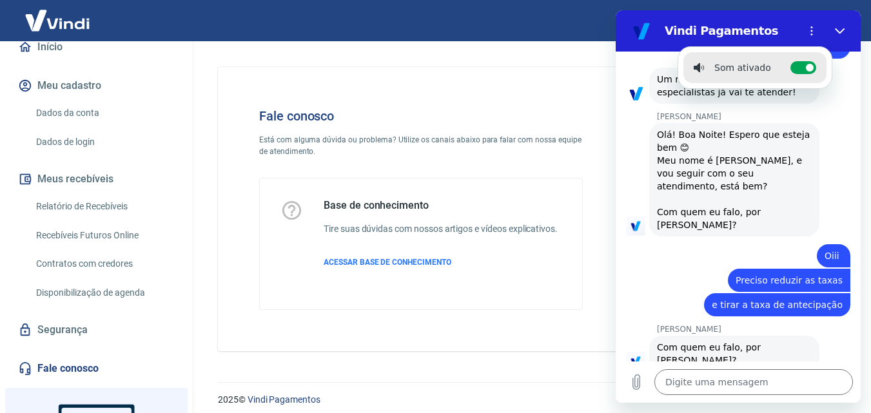
click at [416, 50] on div "Fale conosco Está com alguma dúvida ou problema? Utilize os canais abaixo para …" at bounding box center [529, 204] width 653 height 326
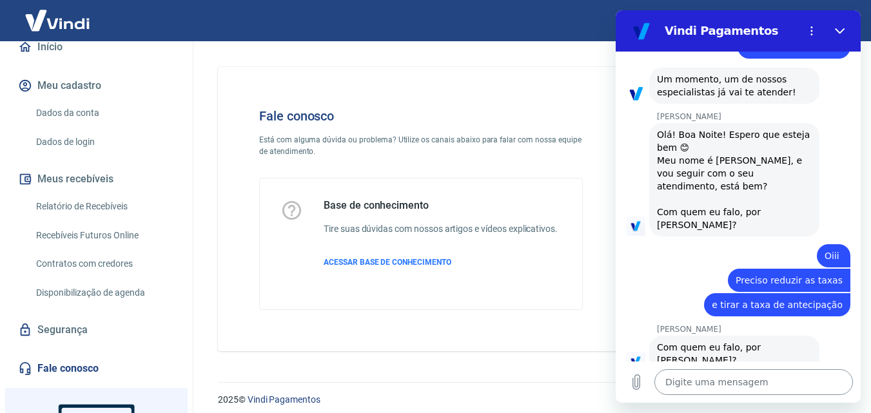
click at [747, 387] on textarea at bounding box center [754, 383] width 199 height 26
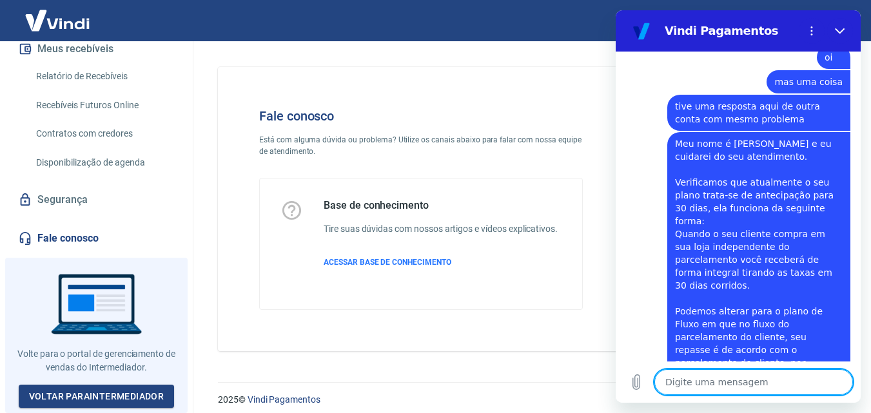
scroll to position [9, 0]
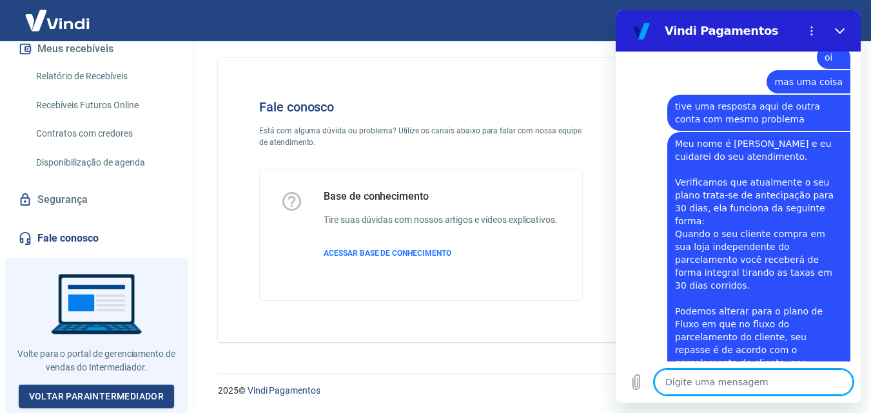
click at [95, 246] on link "Fale conosco" at bounding box center [96, 238] width 162 height 28
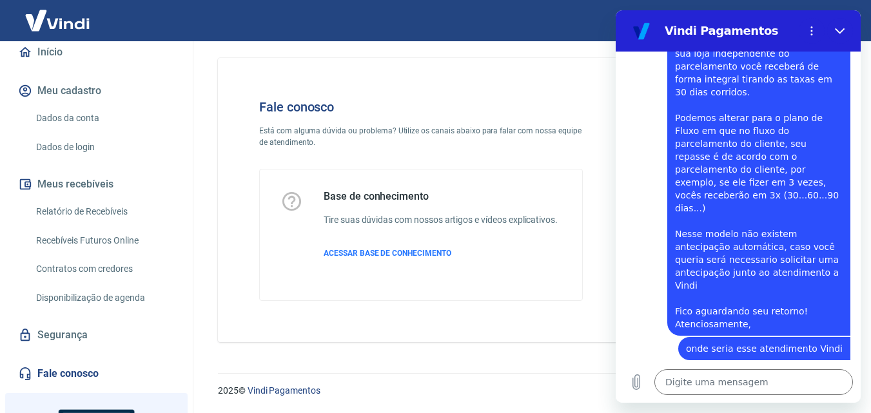
scroll to position [268, 0]
